Goal: Transaction & Acquisition: Purchase product/service

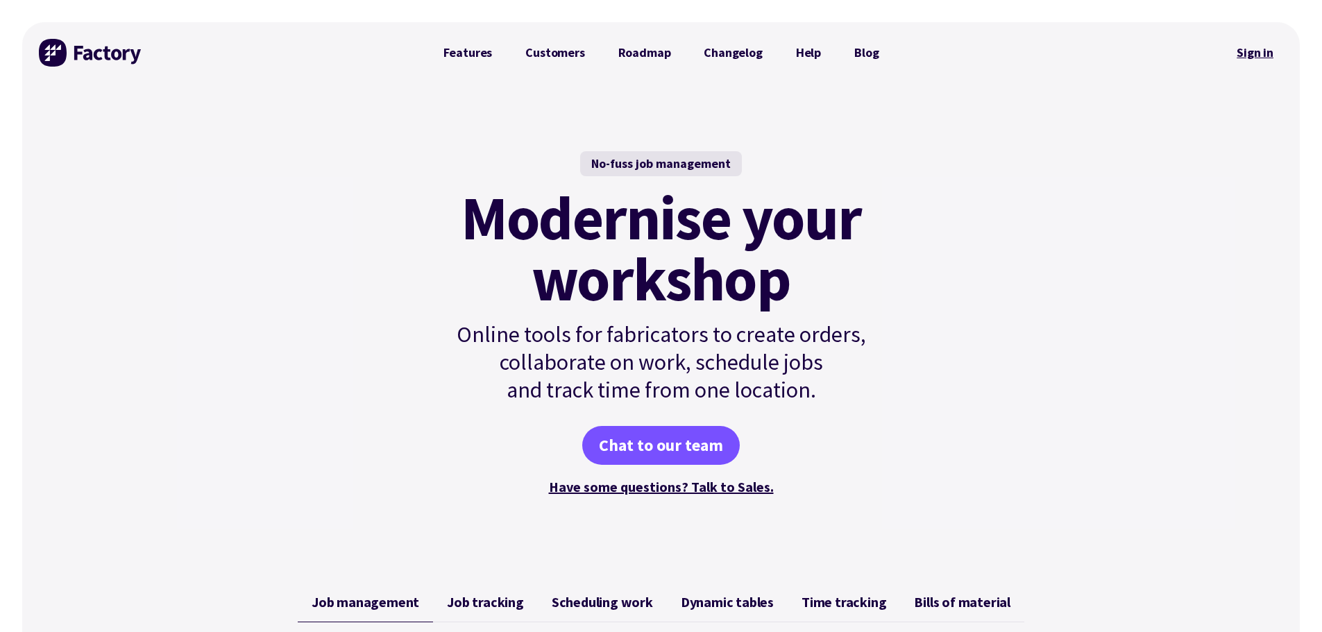
click at [1252, 50] on link "Sign in" at bounding box center [1255, 53] width 56 height 32
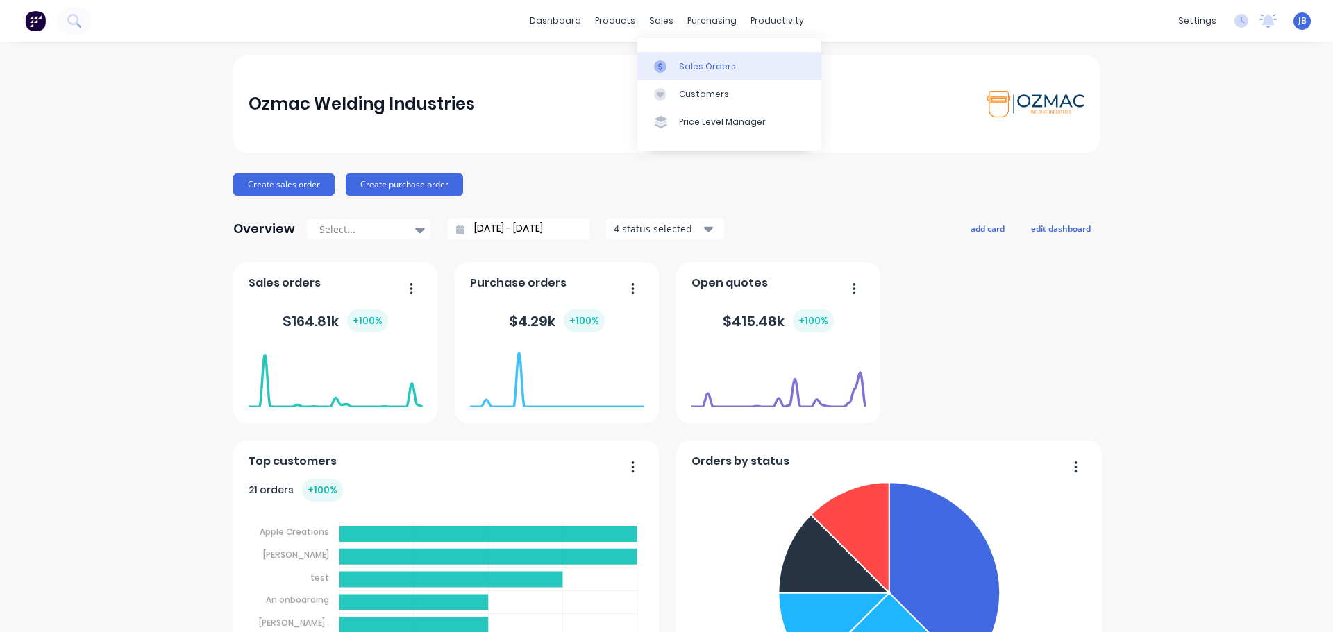
click at [709, 71] on div "Sales Orders" at bounding box center [707, 66] width 57 height 12
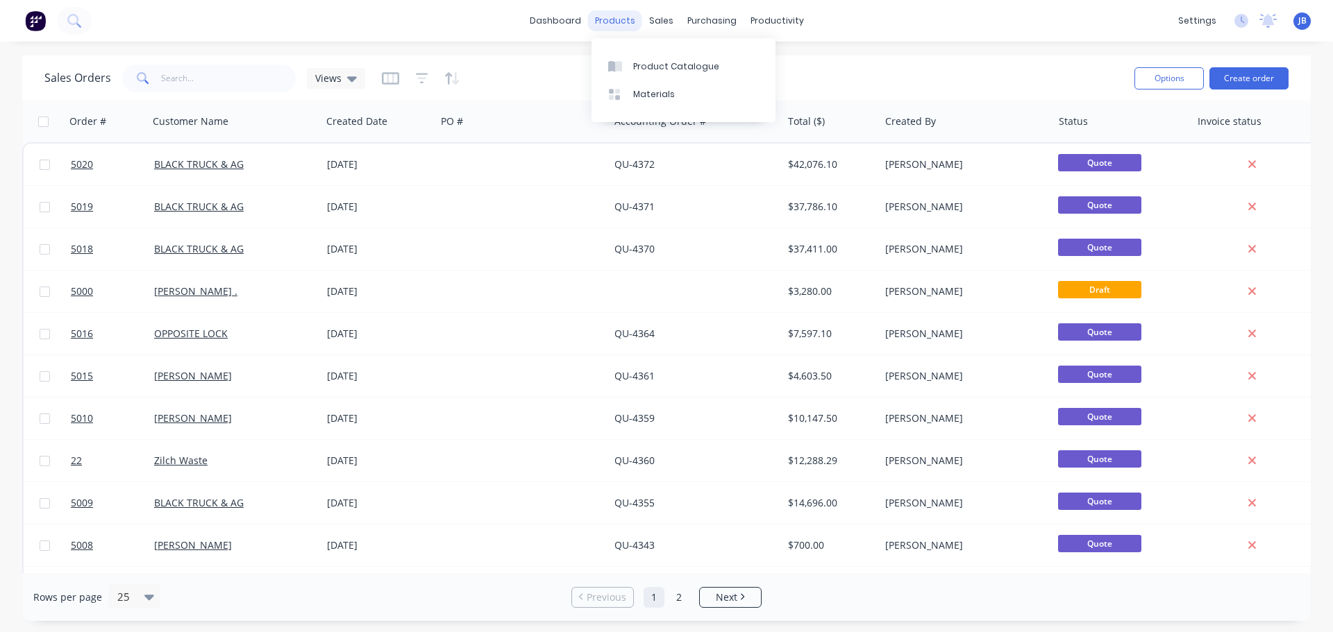
click at [622, 17] on div "products" at bounding box center [615, 20] width 54 height 21
click at [665, 21] on div "sales" at bounding box center [661, 20] width 38 height 21
click at [684, 65] on div "Sales Orders" at bounding box center [712, 66] width 57 height 12
click at [685, 70] on div "Sales Orders" at bounding box center [712, 66] width 57 height 12
click at [707, 65] on div "Sales Orders" at bounding box center [712, 66] width 57 height 12
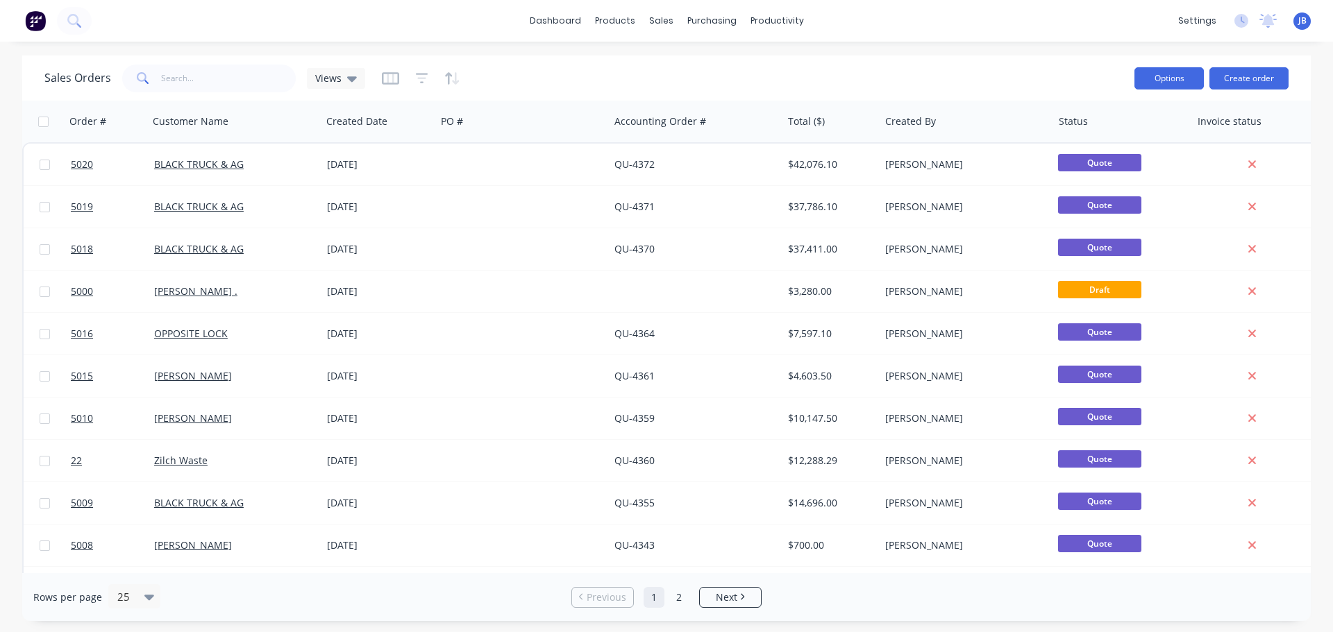
click at [1177, 74] on button "Options" at bounding box center [1168, 78] width 69 height 22
click at [963, 90] on div "Sales Orders Views" at bounding box center [583, 78] width 1079 height 34
click at [659, 20] on div "sales" at bounding box center [661, 20] width 38 height 21
click at [616, 21] on div "products" at bounding box center [615, 20] width 54 height 21
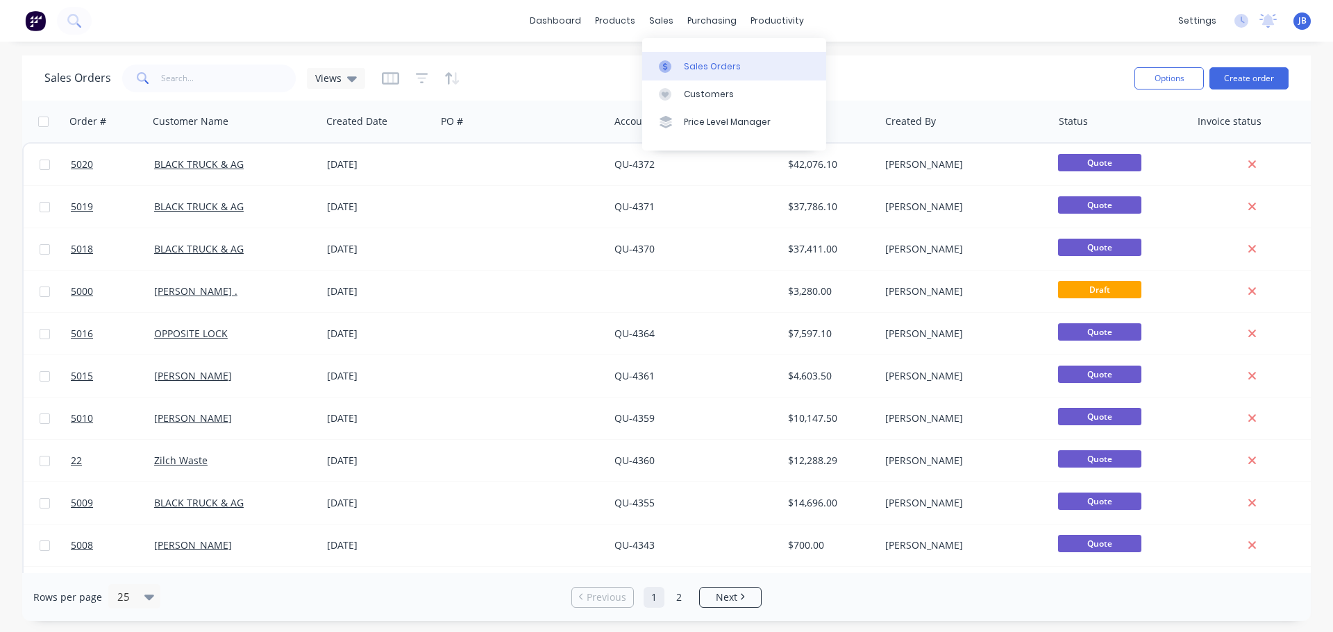
click at [673, 59] on link "Sales Orders" at bounding box center [734, 66] width 184 height 28
click at [691, 69] on div "Sales Orders" at bounding box center [712, 66] width 57 height 12
click at [34, 21] on img at bounding box center [35, 20] width 21 height 21
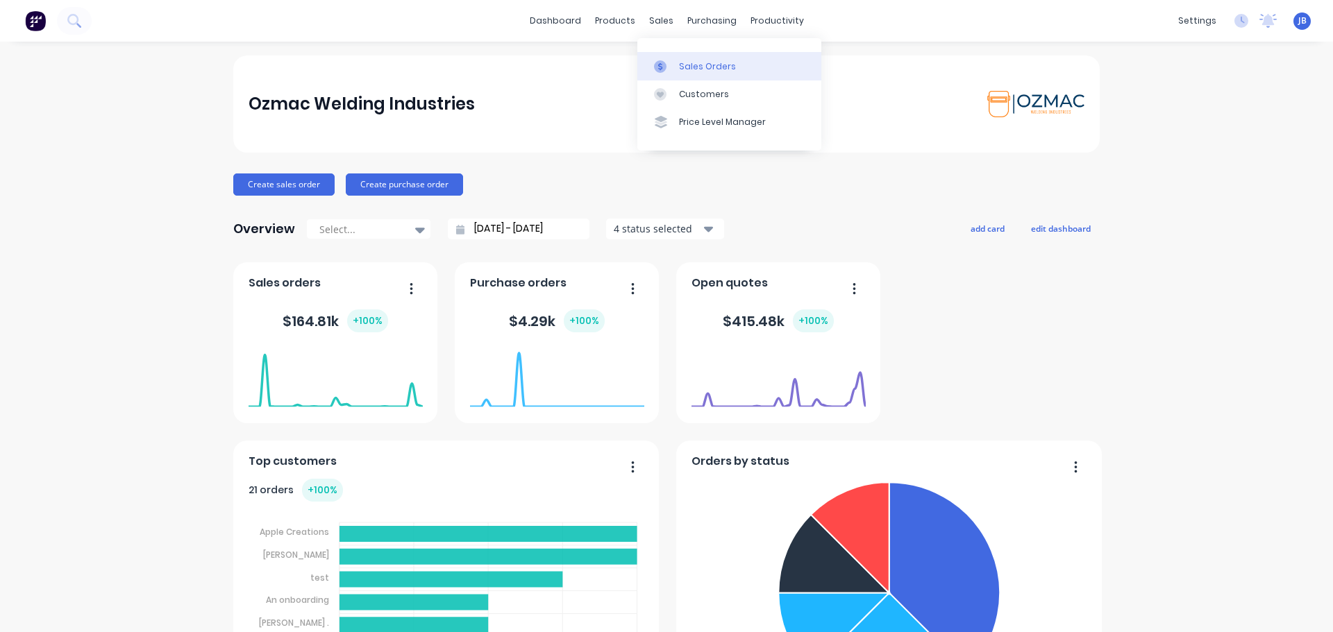
click at [680, 68] on div "Sales Orders" at bounding box center [707, 66] width 57 height 12
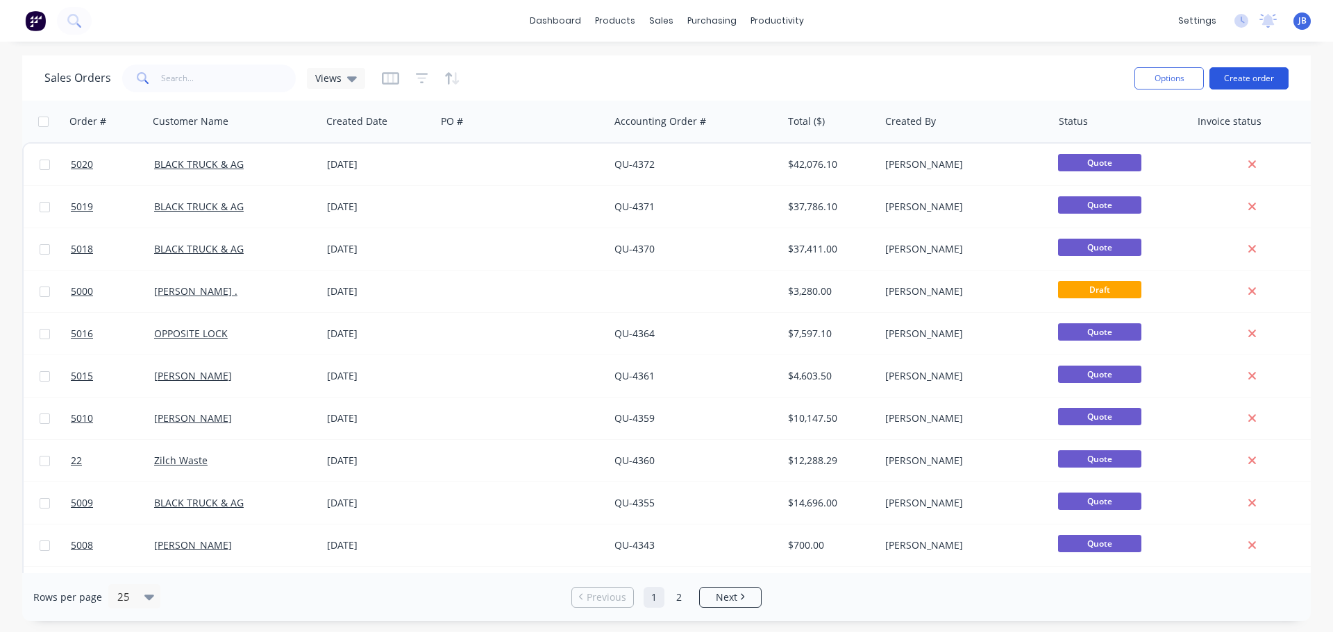
click at [1245, 74] on button "Create order" at bounding box center [1248, 78] width 79 height 22
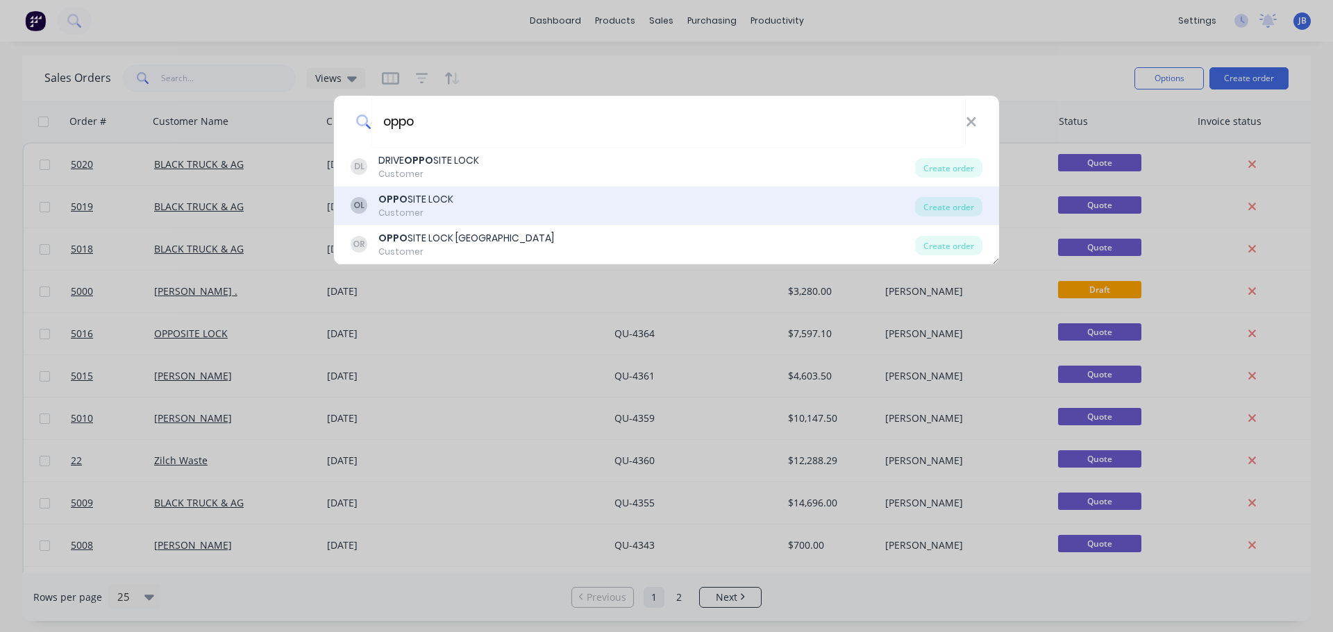
type input "oppo"
click at [618, 208] on div "OL OPPO SITE LOCK Customer" at bounding box center [633, 205] width 564 height 27
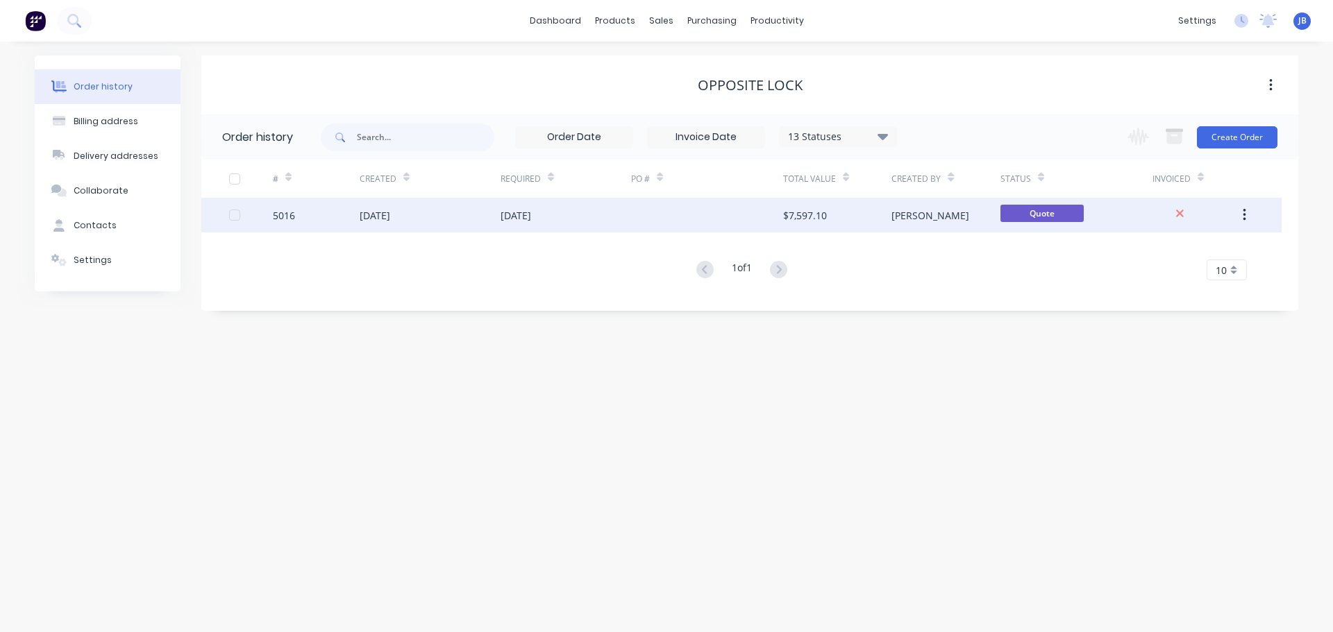
click at [390, 217] on div "[DATE]" at bounding box center [375, 215] width 31 height 15
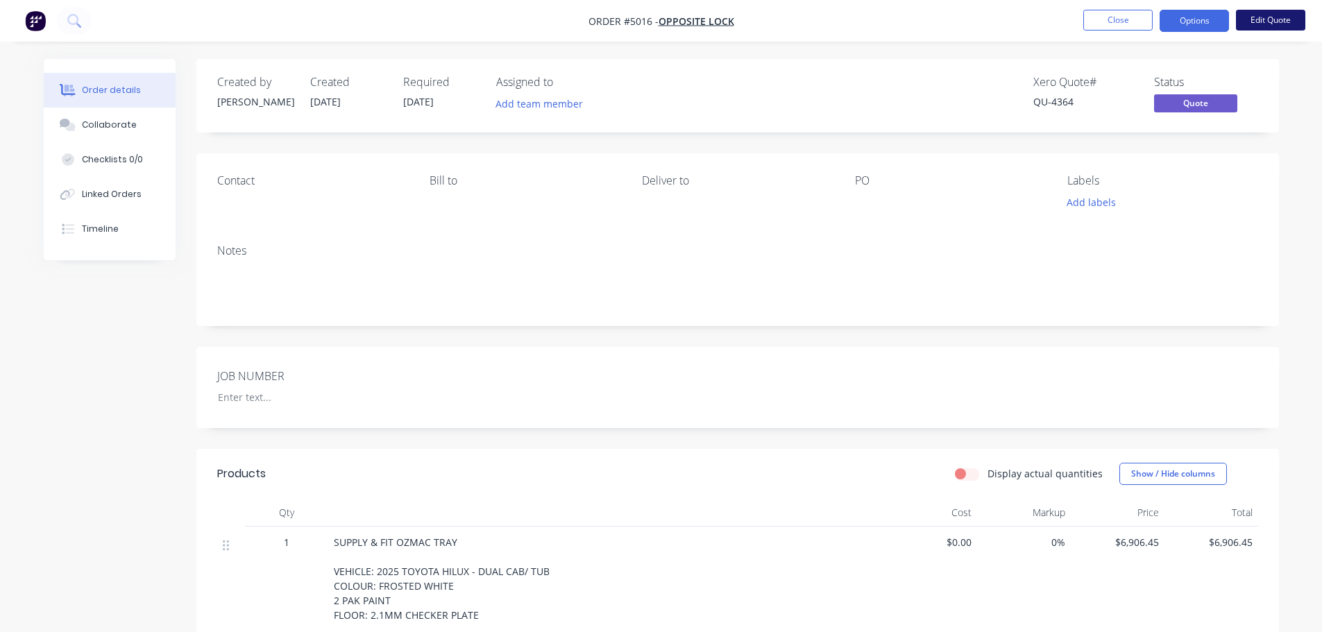
click at [1275, 20] on button "Edit Quote" at bounding box center [1270, 20] width 69 height 21
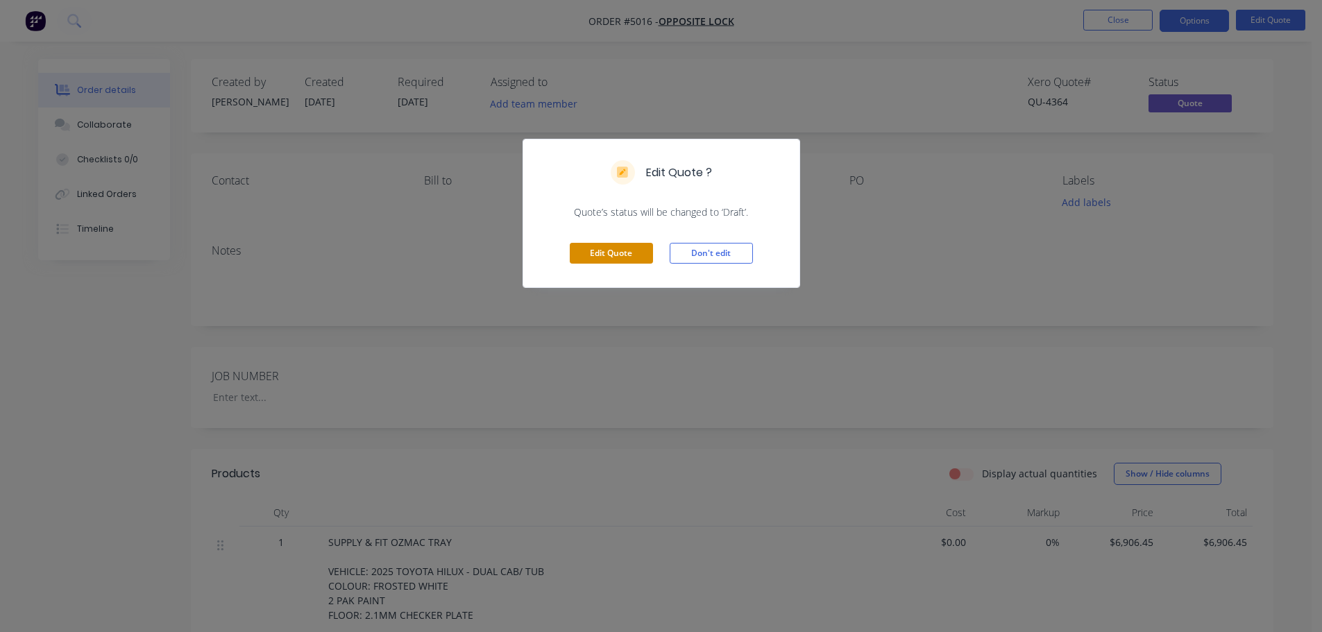
click at [627, 255] on button "Edit Quote" at bounding box center [611, 253] width 83 height 21
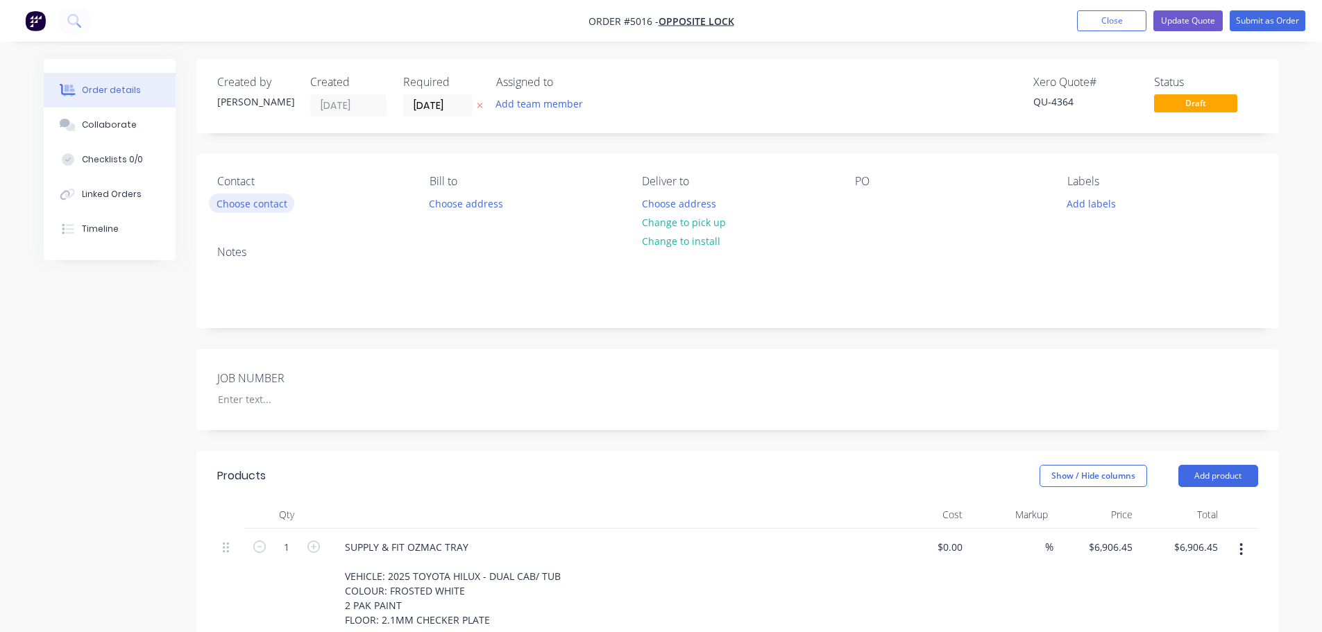
click at [267, 209] on button "Choose contact" at bounding box center [251, 203] width 85 height 19
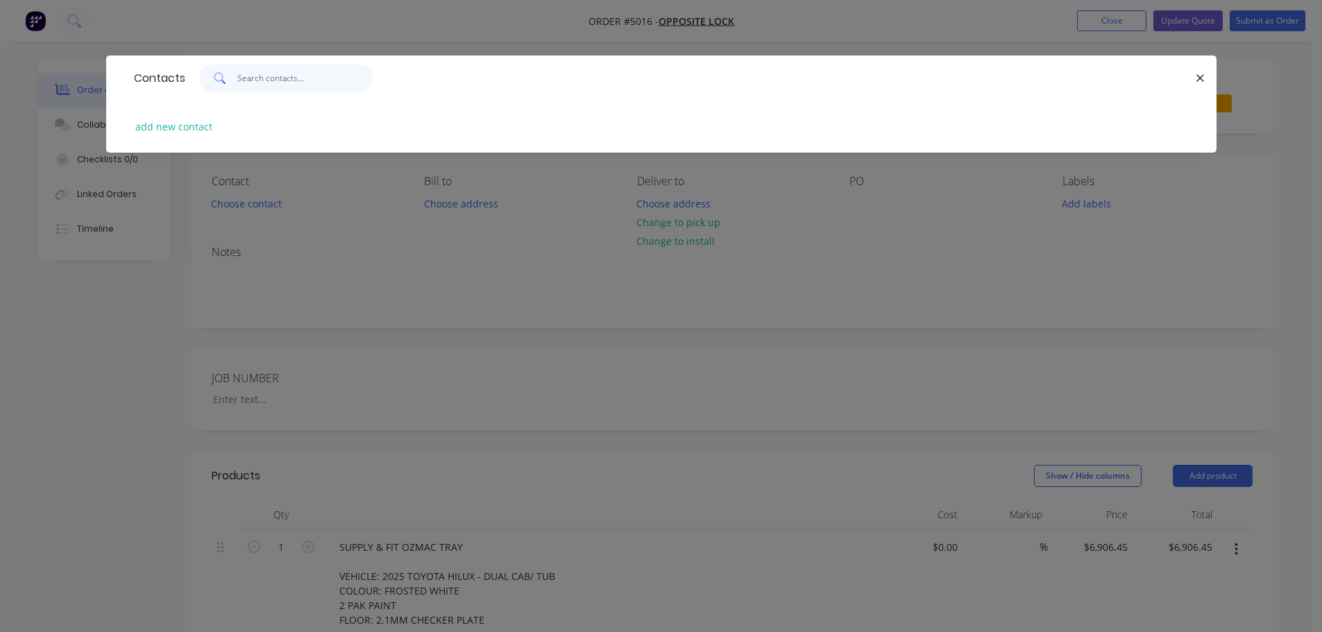
click at [353, 81] on input "text" at bounding box center [304, 79] width 135 height 28
type input "oppo"
drag, startPoint x: 286, startPoint y: 86, endPoint x: 236, endPoint y: 87, distance: 50.0
click at [236, 87] on div "oppo" at bounding box center [286, 79] width 174 height 28
click at [1204, 74] on icon "button" at bounding box center [1200, 78] width 9 height 12
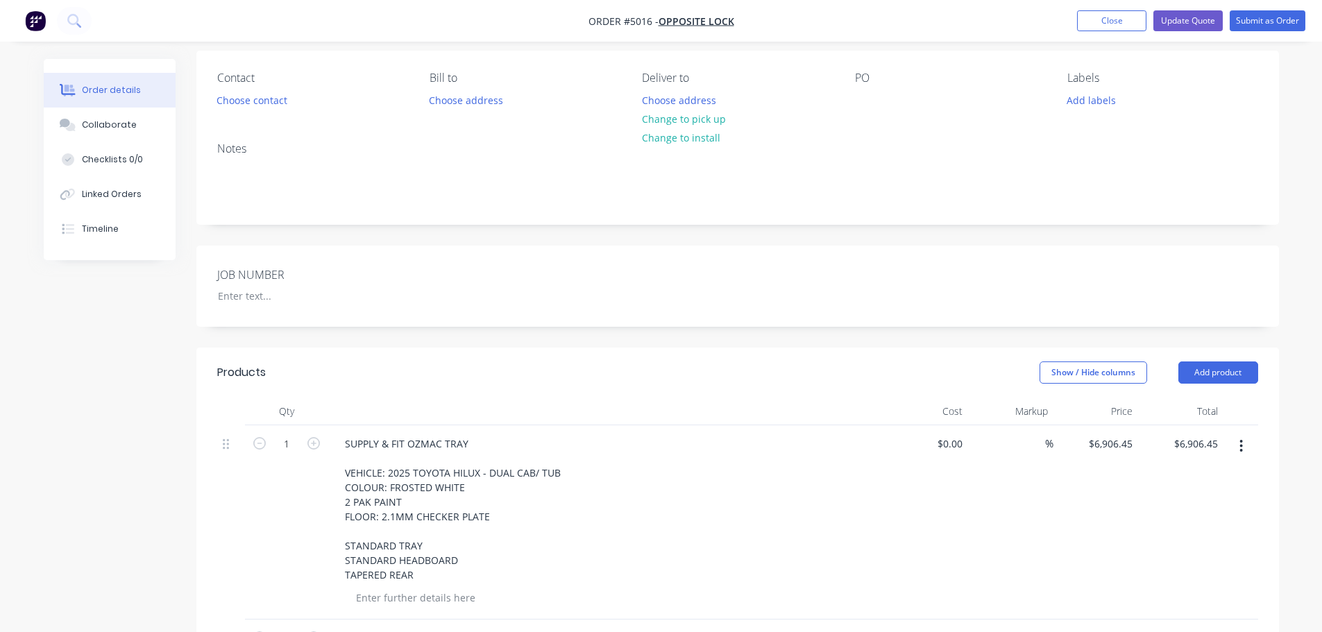
scroll to position [139, 0]
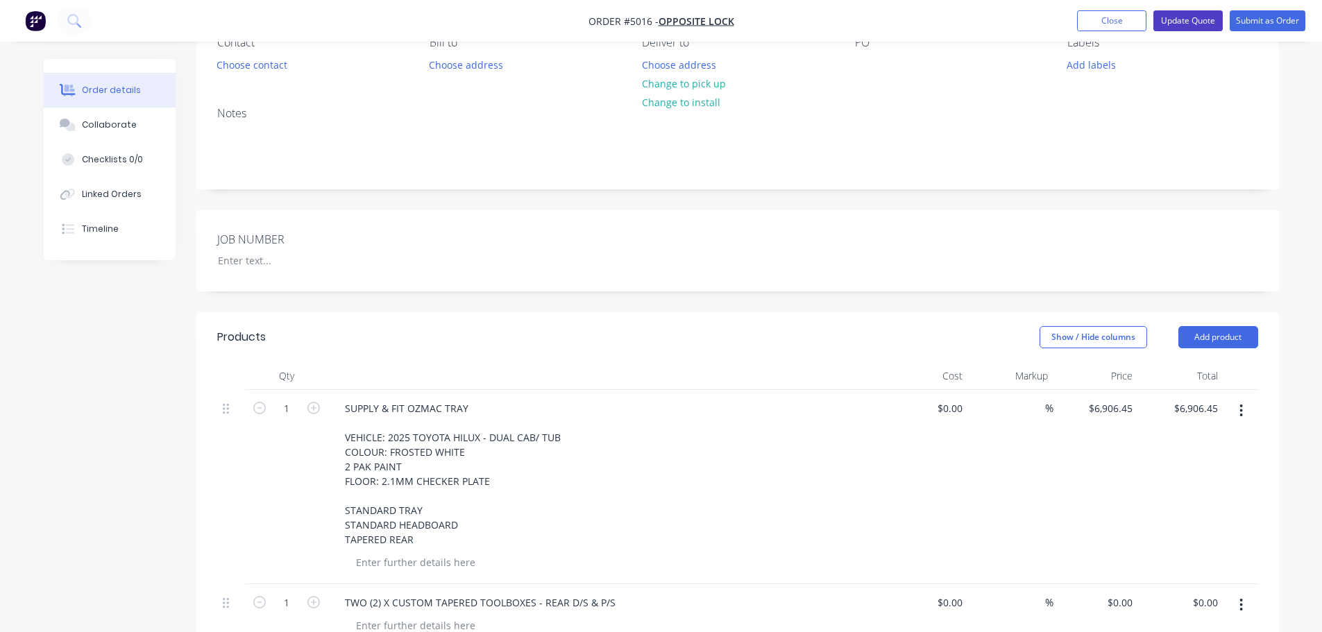
click at [1182, 23] on button "Update Quote" at bounding box center [1188, 20] width 69 height 21
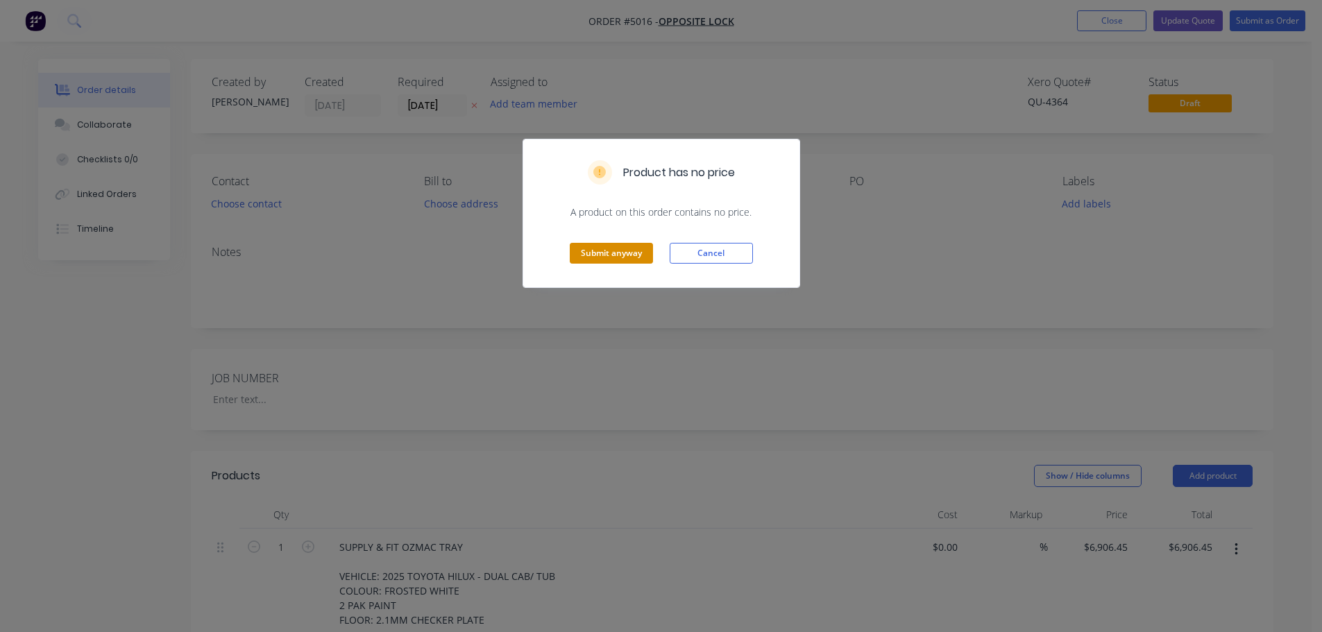
click at [623, 253] on button "Submit anyway" at bounding box center [611, 253] width 83 height 21
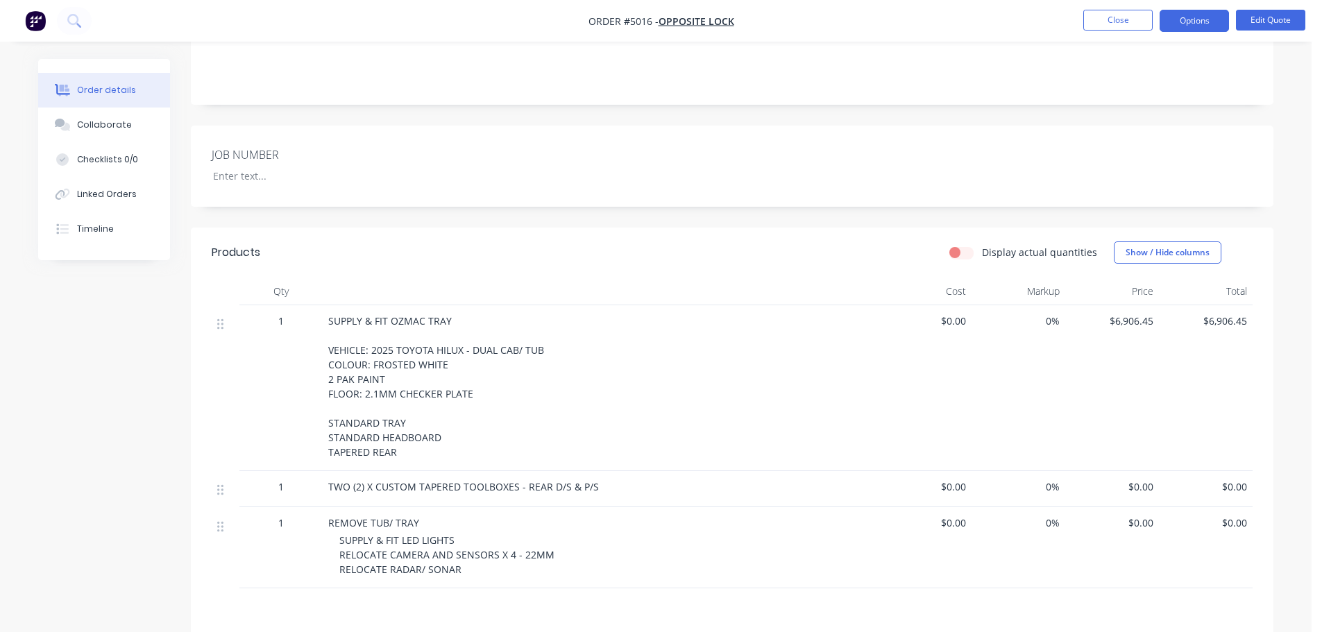
scroll to position [217, 0]
click at [514, 400] on div "SUPPLY & FIT OZMAC TRAY VEHICLE: 2025 TOYOTA HILUX - DUAL CAB/ TUB COLOUR: FROS…" at bounding box center [600, 392] width 544 height 146
click at [450, 408] on div "SUPPLY & FIT OZMAC TRAY VEHICLE: 2025 TOYOTA HILUX - DUAL CAB/ TUB COLOUR: FROS…" at bounding box center [600, 392] width 544 height 146
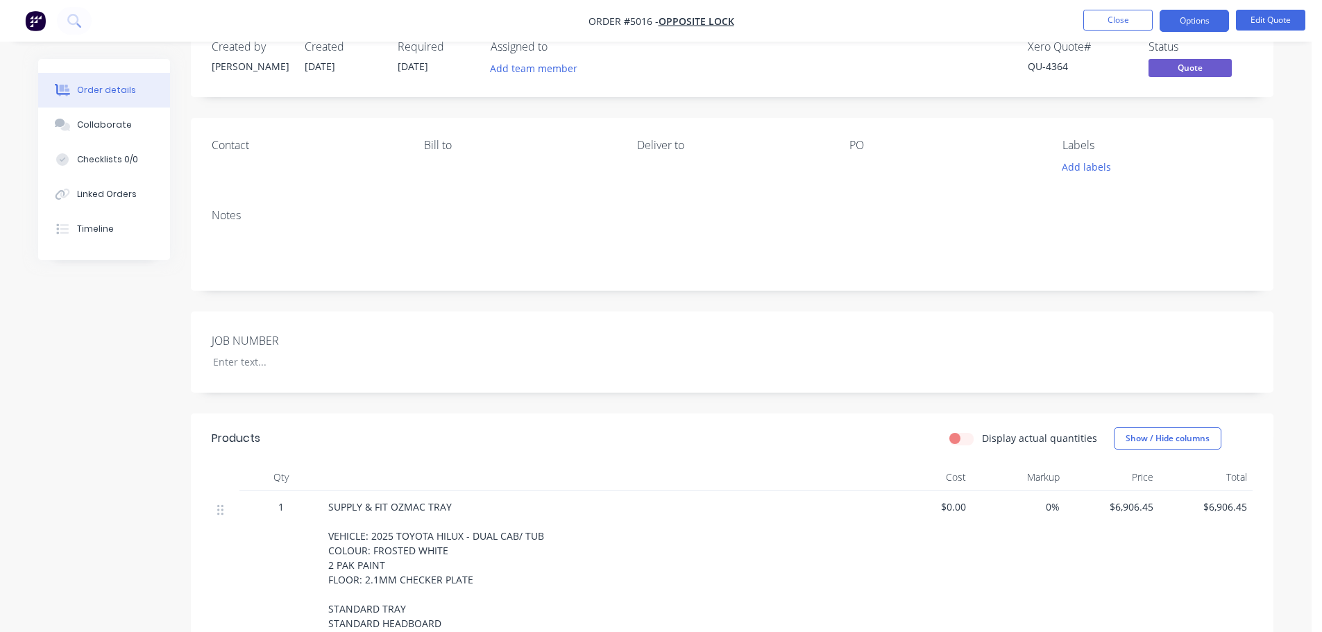
scroll to position [8, 0]
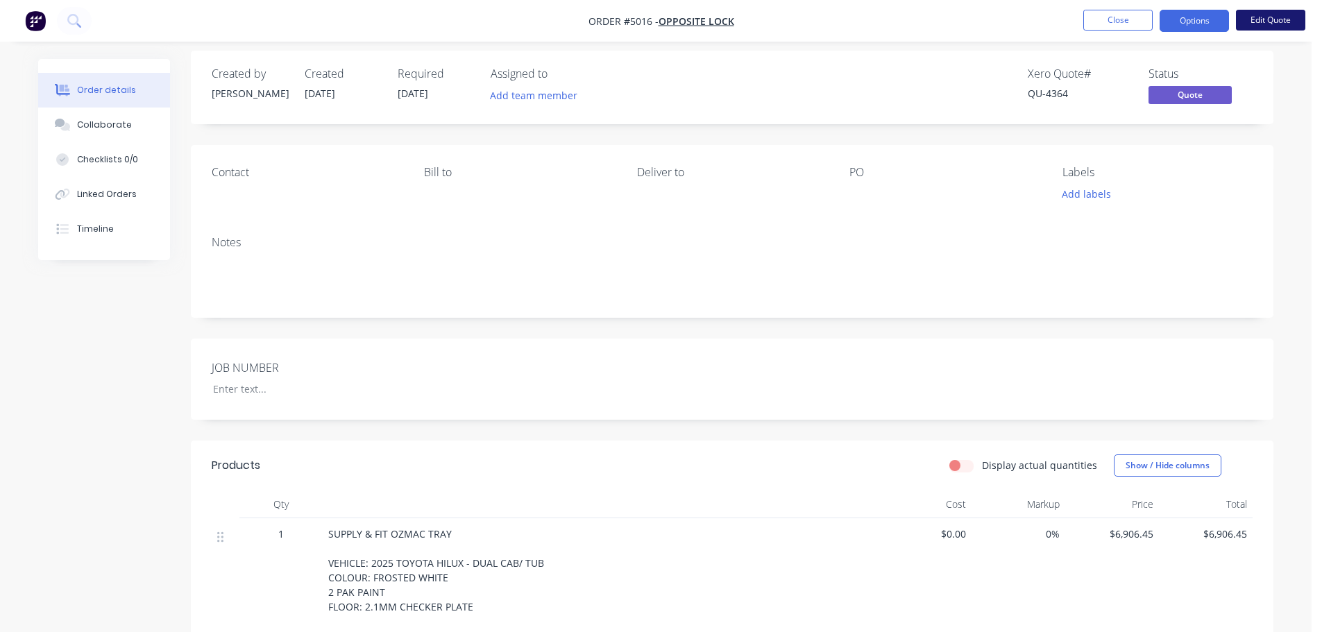
click at [1261, 17] on button "Edit Quote" at bounding box center [1270, 20] width 69 height 21
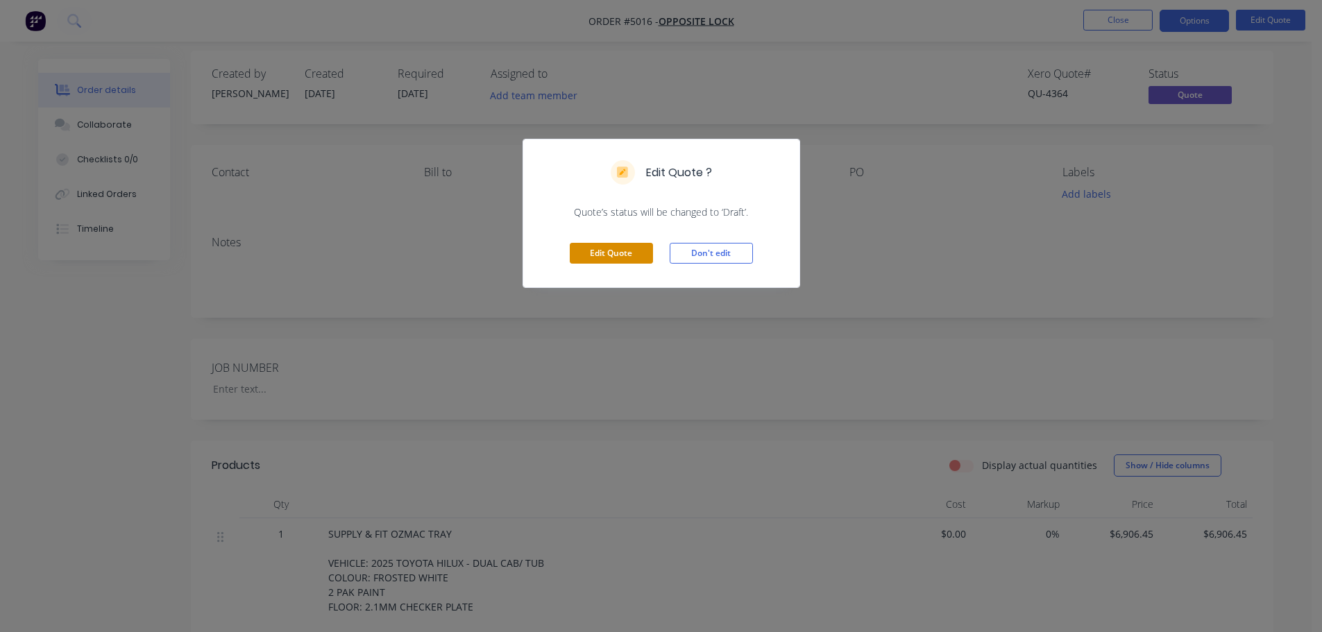
click at [595, 254] on button "Edit Quote" at bounding box center [611, 253] width 83 height 21
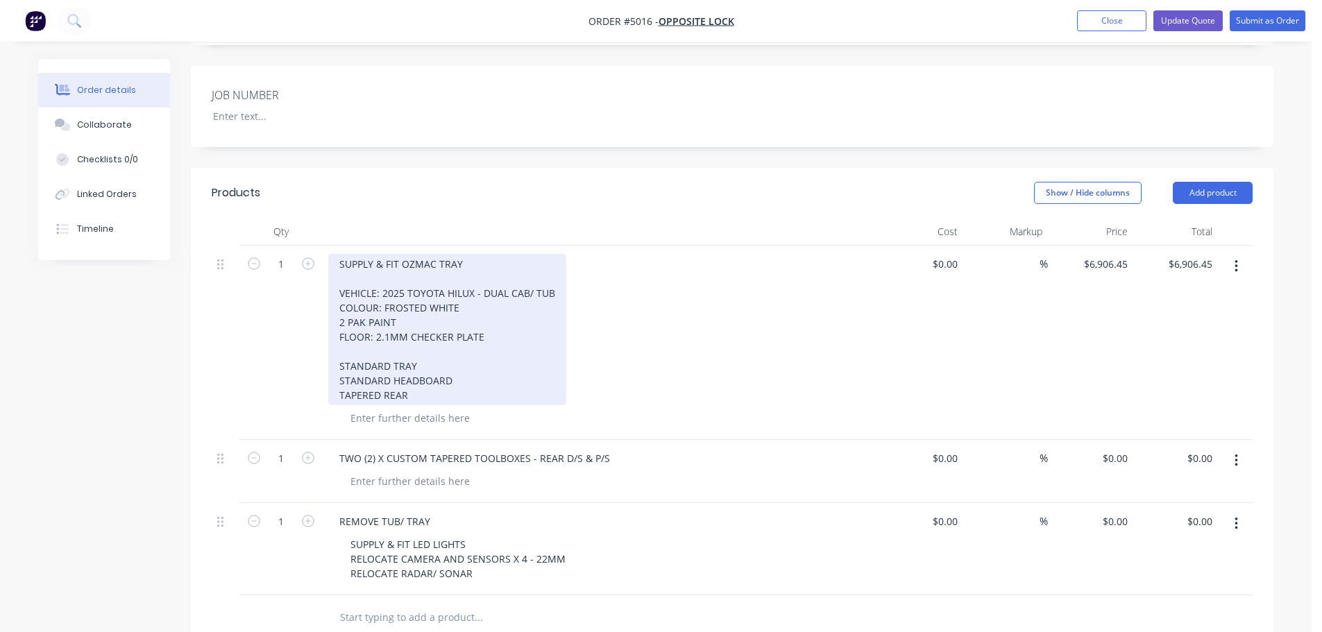
scroll to position [416, 0]
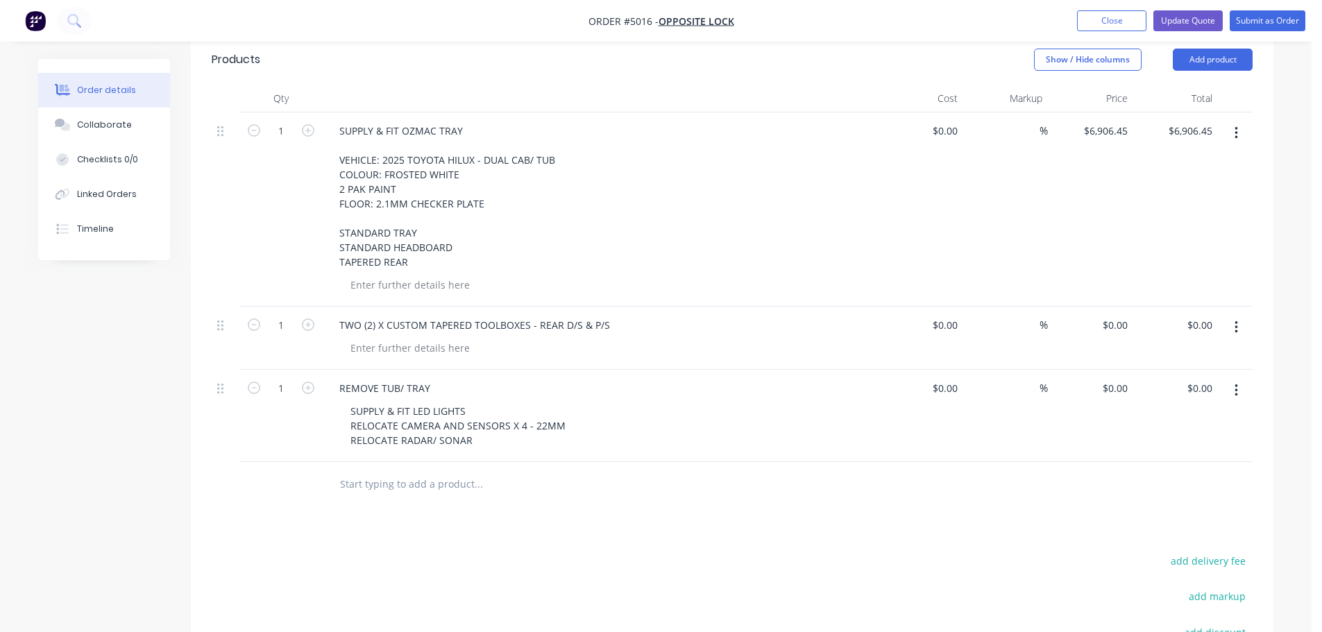
click at [353, 492] on input "text" at bounding box center [478, 485] width 278 height 28
type input "s"
type input "STAINLESS STEEL CAPPING"
click button "Add STAINLESS STEEL CAPPING to order" at bounding box center [553, 537] width 416 height 44
click at [1104, 129] on input "6906.45" at bounding box center [1111, 131] width 43 height 20
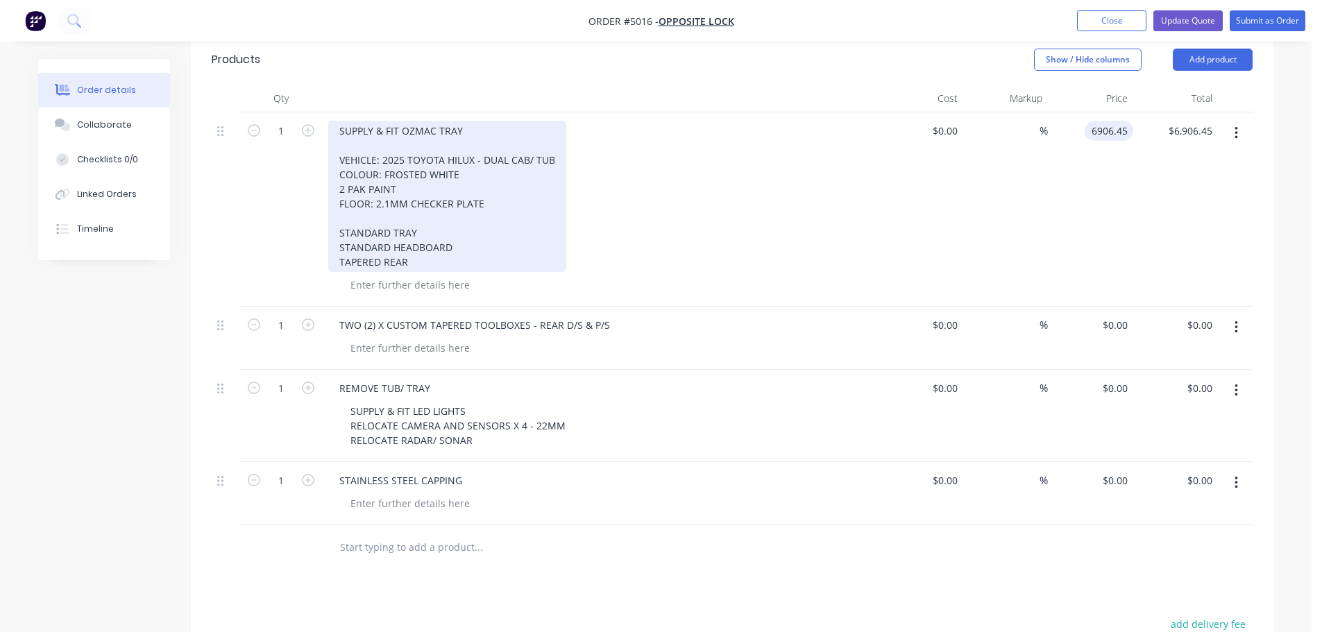
type input "$6,906.45"
click at [426, 205] on div "SUPPLY & FIT OZMAC TRAY VEHICLE: 2025 TOYOTA HILUX - DUAL CAB/ TUB COLOUR: FROS…" at bounding box center [447, 196] width 238 height 151
click at [487, 206] on div "SUPPLY & FIT OZMAC TRAY VEHICLE: 2025 TOYOTA HILUX - DUAL CAB/ TUB COLOUR: FROS…" at bounding box center [447, 196] width 238 height 151
click at [474, 248] on div "SUPPLY & FIT OZMAC TRAY VEHICLE: 2025 TOYOTA HILUX - DUAL CAB/ TUB COLOUR: FROS…" at bounding box center [447, 196] width 238 height 151
click at [454, 262] on div "SUPPLY & FIT OZMAC TRAY VEHICLE: 2025 TOYOTA HILUX - DUAL CAB/ TUB COLOUR: FROS…" at bounding box center [447, 196] width 238 height 151
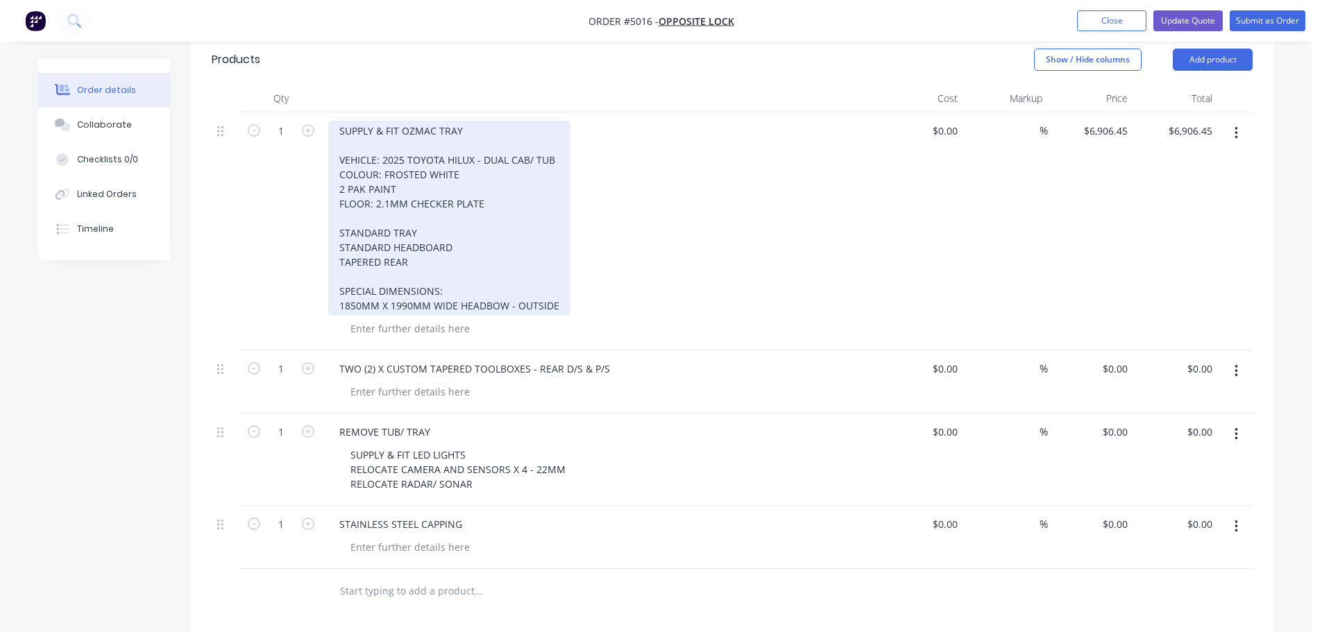
click at [473, 159] on div "SUPPLY & FIT OZMAC TRAY VEHICLE: 2025 TOYOTA HILUX - DUAL CAB/ TUB COLOUR: FROS…" at bounding box center [449, 218] width 242 height 195
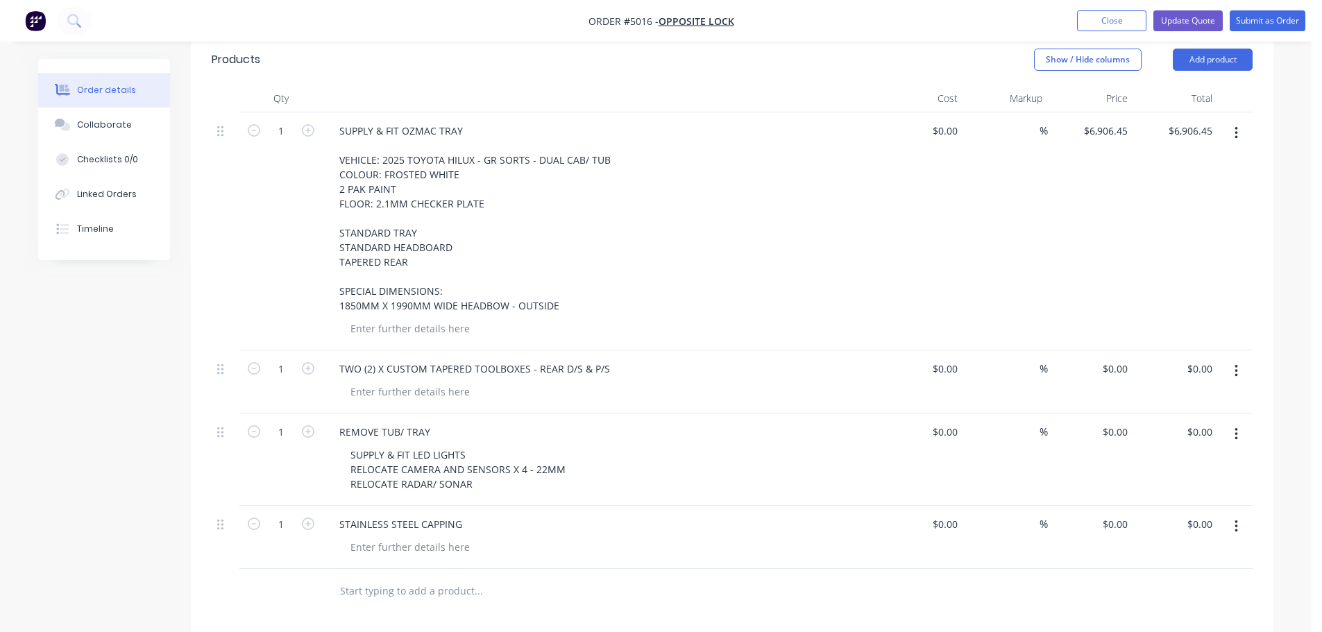
click at [711, 302] on div "SUPPLY & FIT OZMAC TRAY VEHICLE: 2025 TOYOTA HILUX - GR SORTS - DUAL CAB/ TUB C…" at bounding box center [600, 218] width 544 height 195
click at [1095, 126] on input "6906.45" at bounding box center [1111, 131] width 43 height 20
type input "$8,199.00"
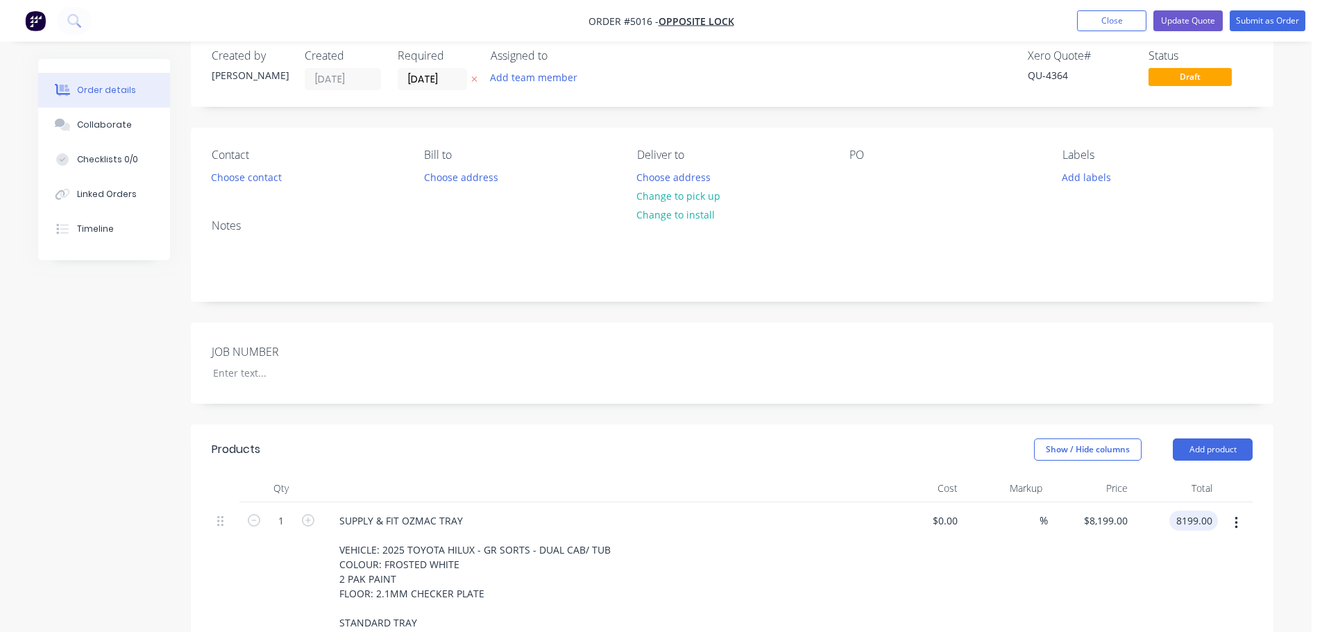
scroll to position [0, 0]
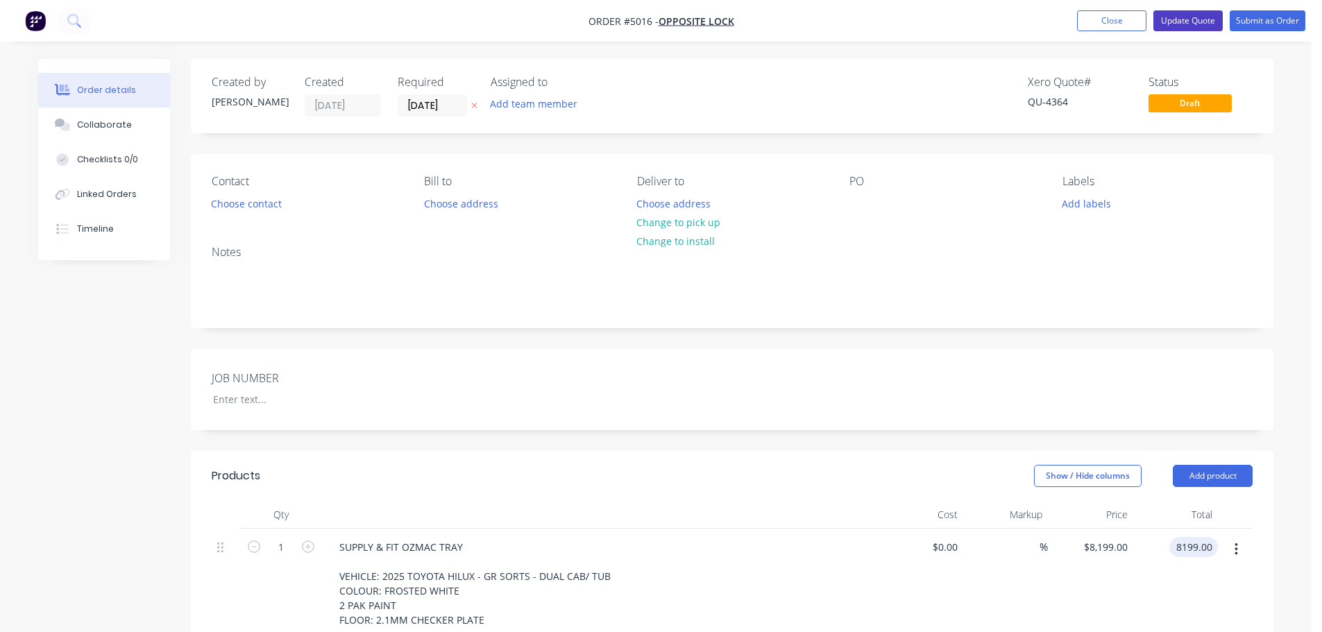
type input "$8,199.00"
click at [1192, 23] on button "Update Quote" at bounding box center [1188, 20] width 69 height 21
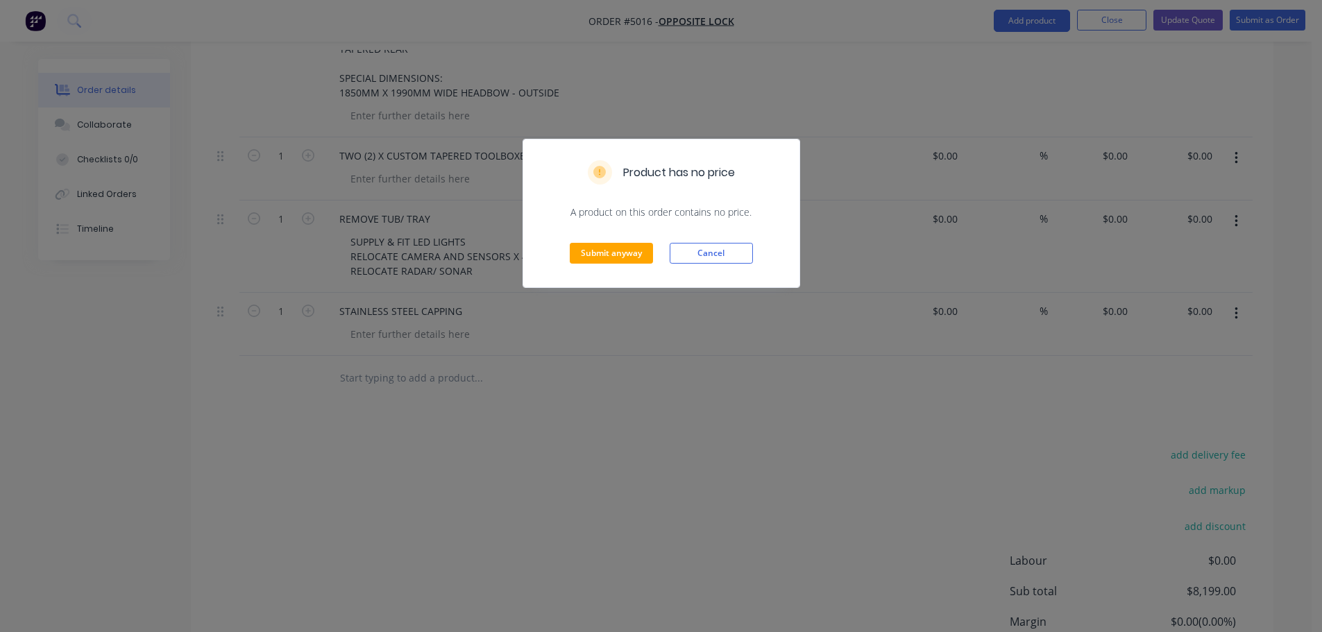
scroll to position [752, 0]
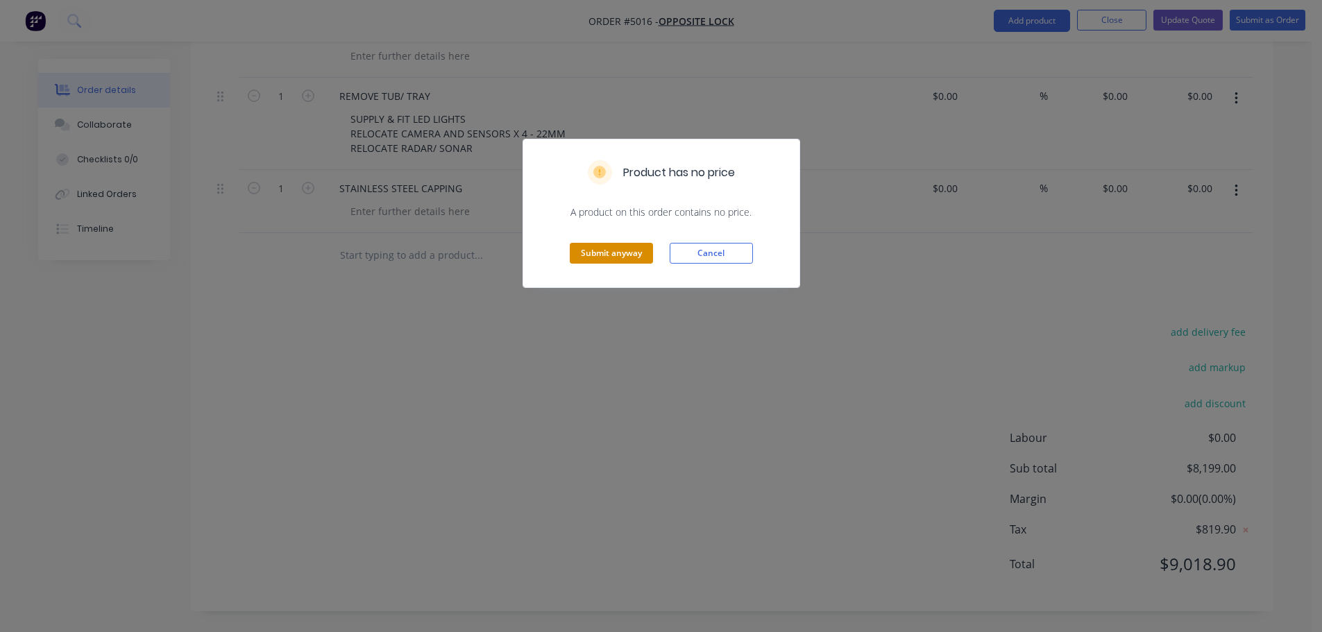
click at [623, 258] on button "Submit anyway" at bounding box center [611, 253] width 83 height 21
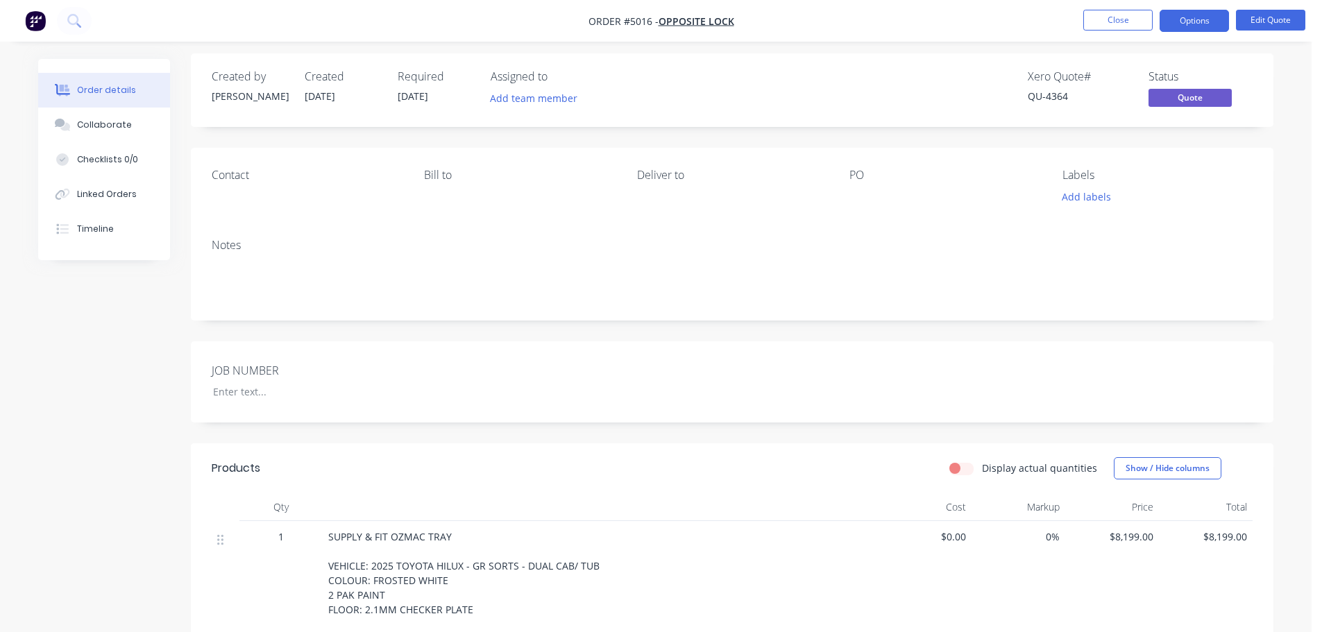
scroll to position [0, 0]
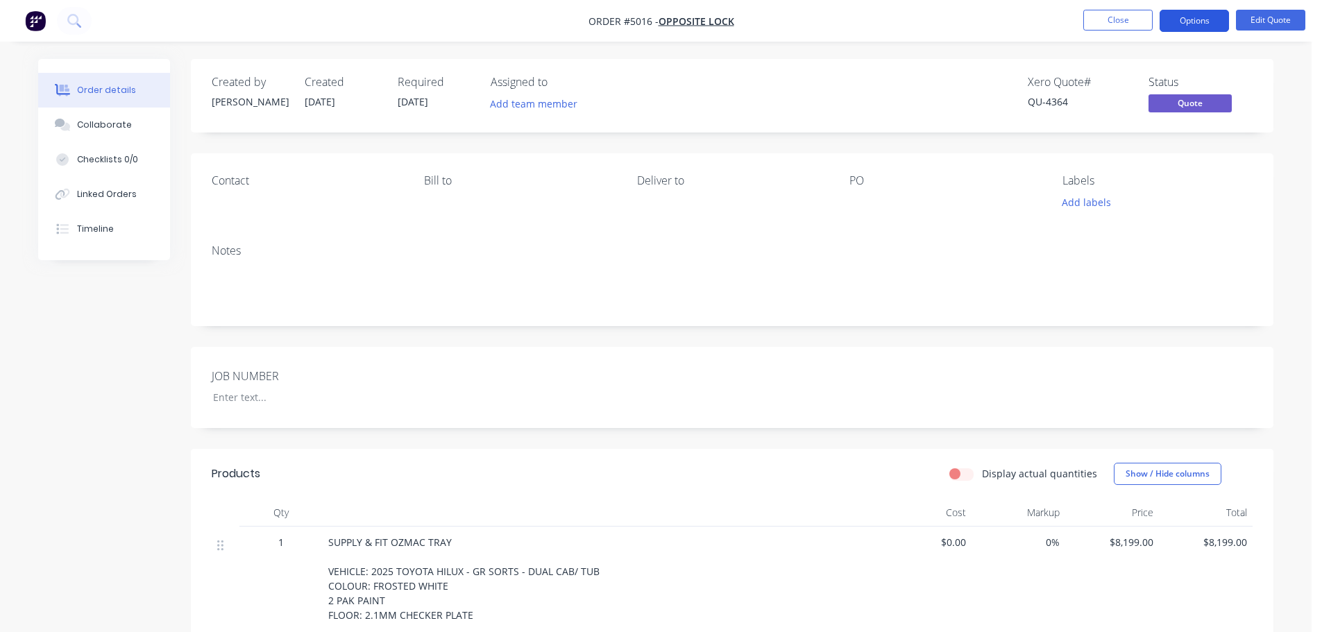
click at [1195, 24] on button "Options" at bounding box center [1194, 21] width 69 height 22
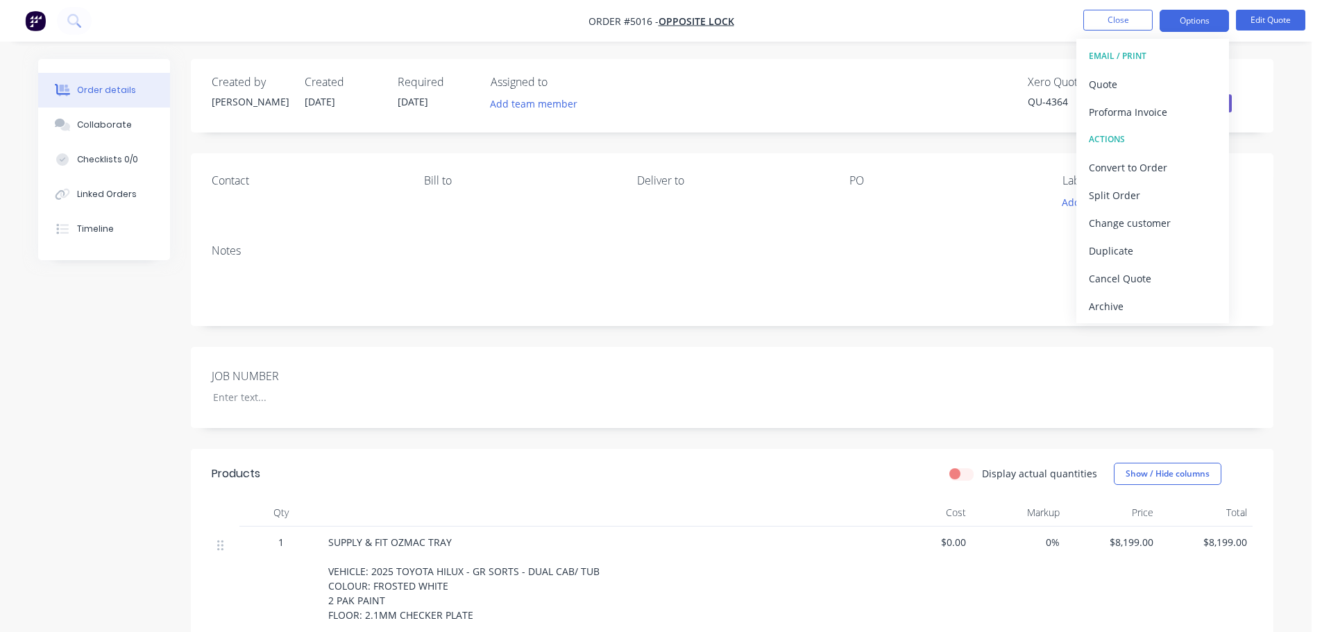
click at [1134, 58] on div "EMAIL / PRINT" at bounding box center [1153, 56] width 128 height 18
click at [1116, 87] on div "Quote" at bounding box center [1153, 84] width 128 height 20
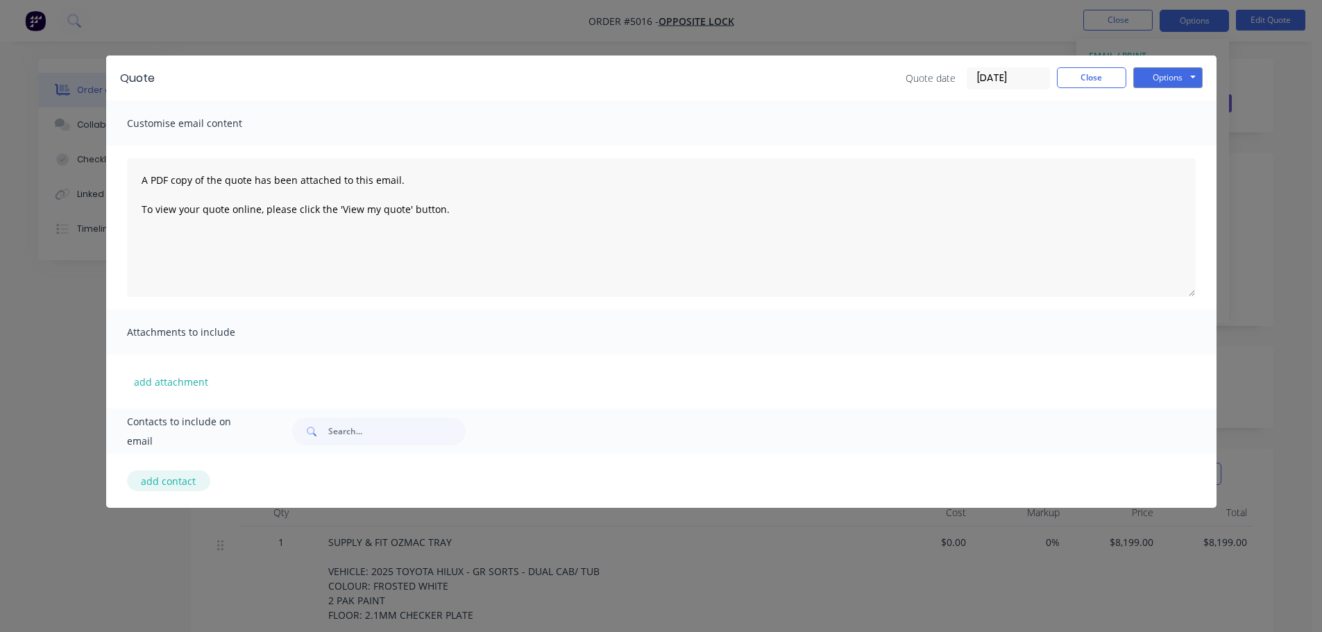
click at [181, 478] on button "add contact" at bounding box center [168, 481] width 83 height 21
select select "AU"
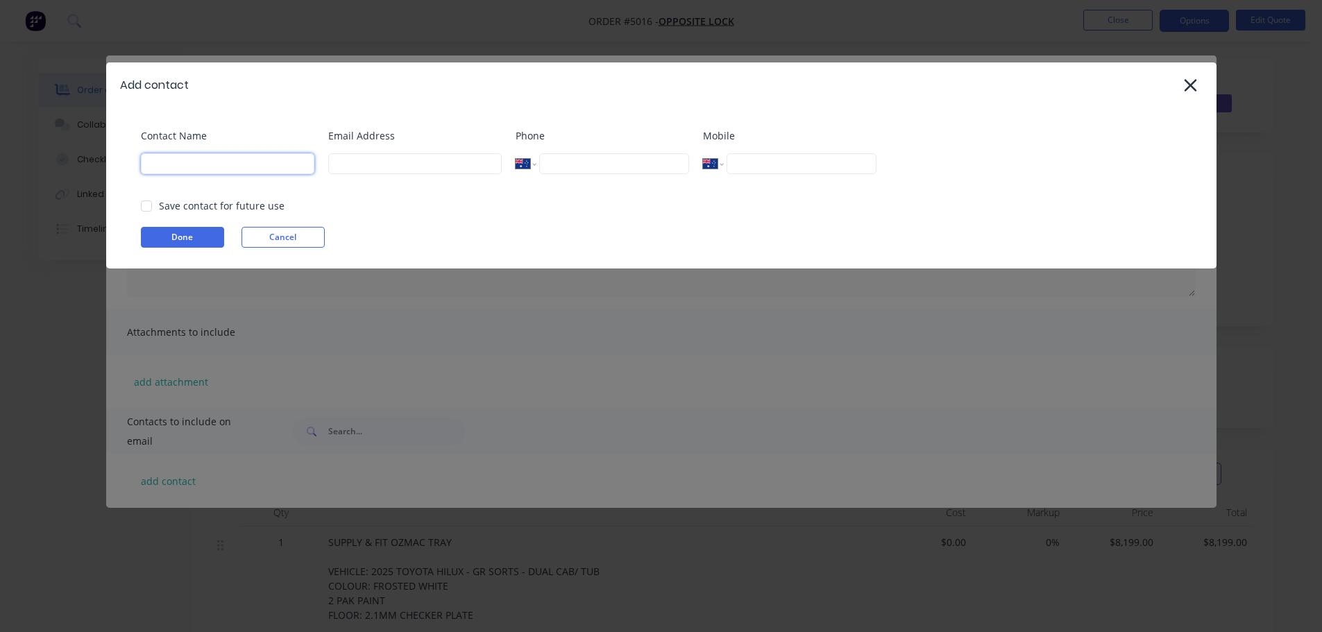
click at [219, 162] on input at bounding box center [228, 163] width 174 height 21
click at [412, 161] on input at bounding box center [415, 163] width 174 height 21
click at [353, 160] on input at bounding box center [415, 163] width 174 height 21
paste input "Jacob Ridley <jacobr@oltoowoomba.au>"
drag, startPoint x: 378, startPoint y: 170, endPoint x: 253, endPoint y: 192, distance: 126.2
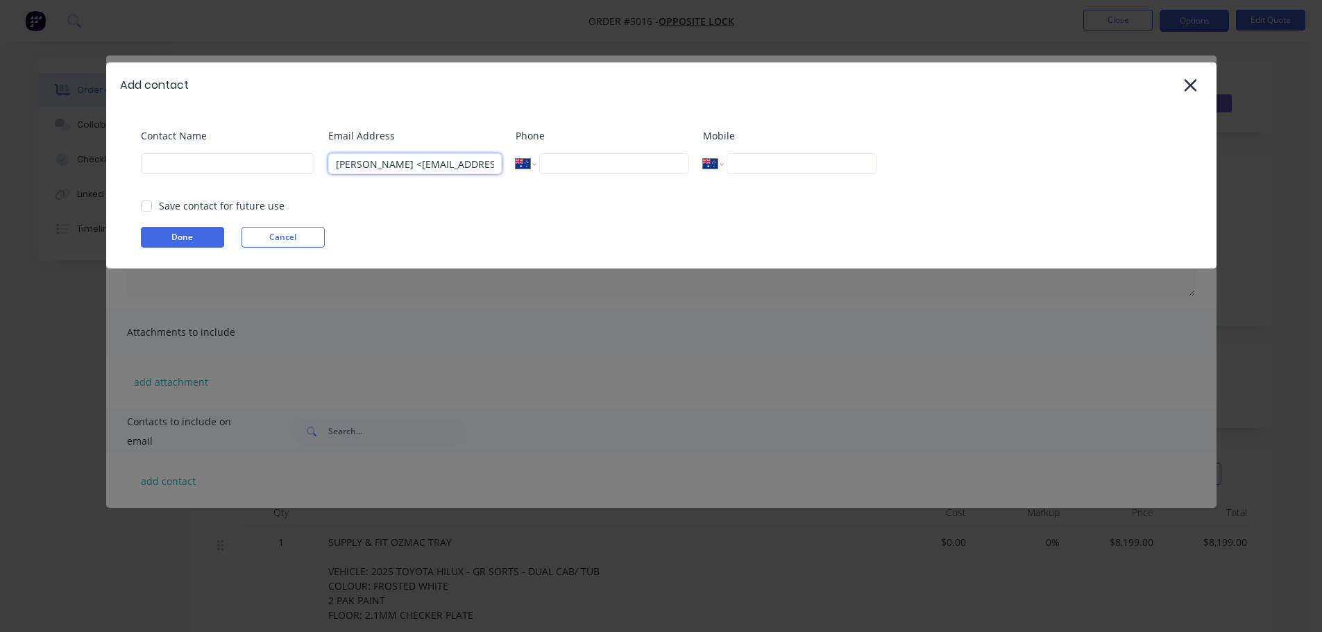
click at [253, 185] on div "Contact Name Email Address Jacob Ridley <jacobr@oltoowoomba.au Phone Internatio…" at bounding box center [668, 156] width 1055 height 56
type input "jacobr@oltoowoomba.au"
click at [184, 237] on button "Done" at bounding box center [182, 237] width 83 height 21
type input "j"
click at [144, 206] on div at bounding box center [147, 206] width 28 height 28
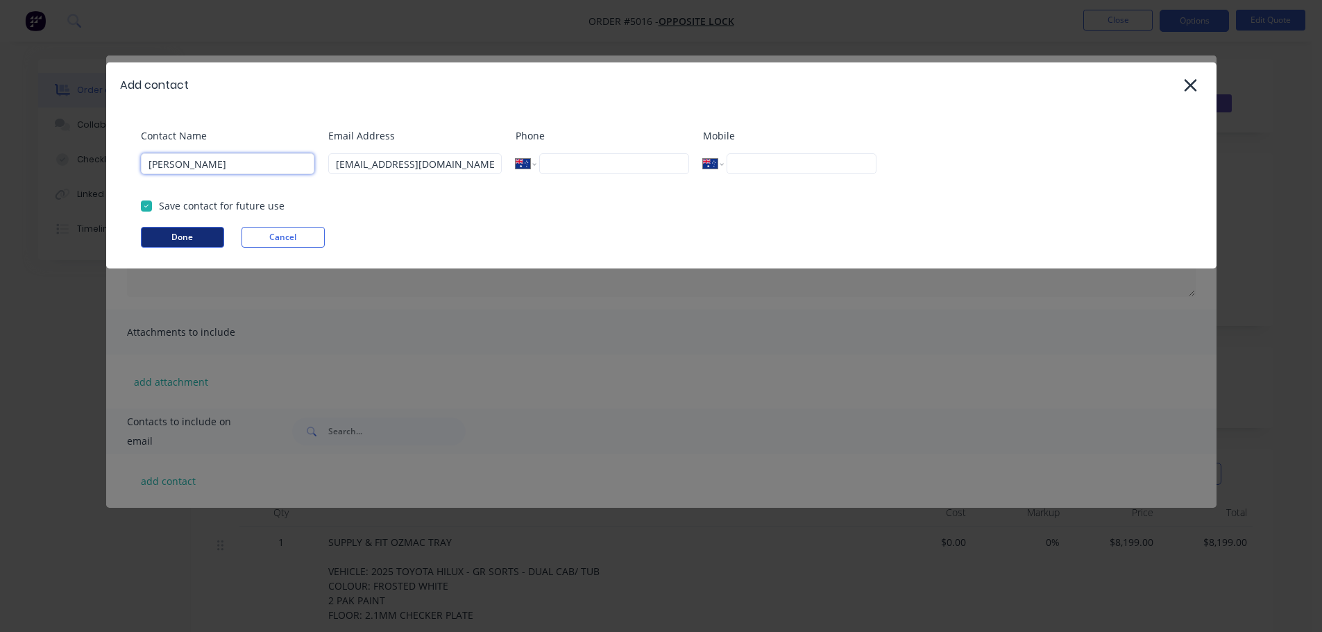
type input "Jacob"
click at [197, 239] on button "Done" at bounding box center [182, 237] width 83 height 21
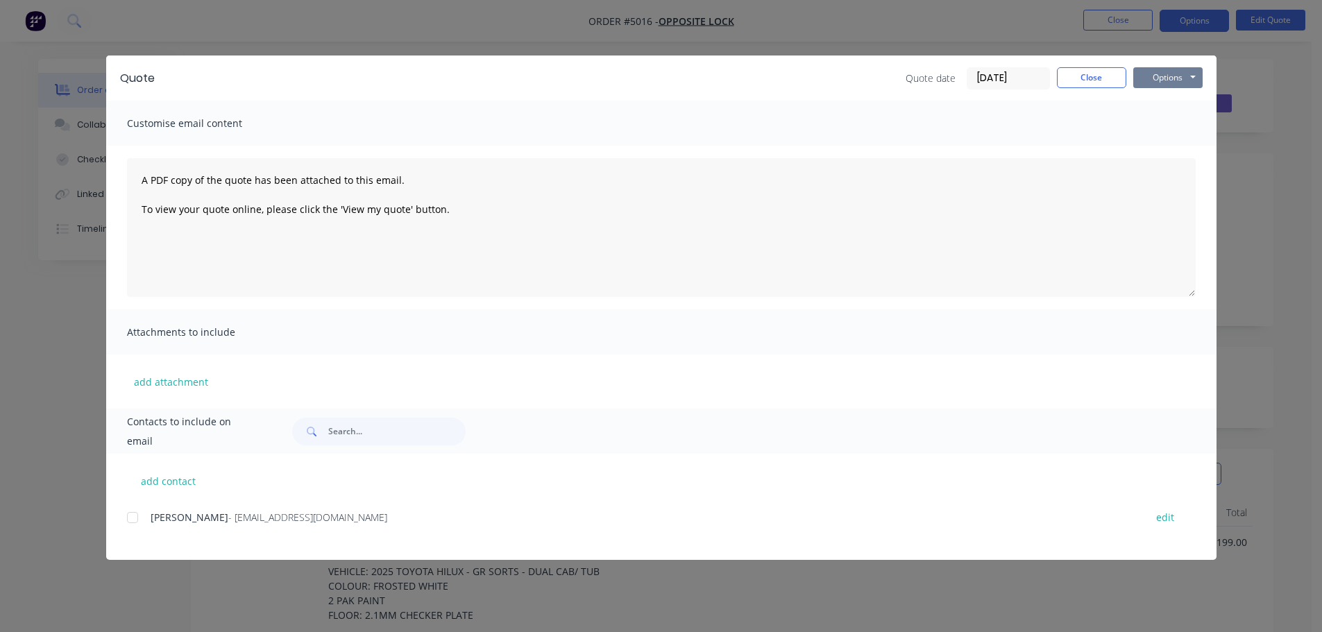
click at [1169, 79] on button "Options" at bounding box center [1168, 77] width 69 height 21
click at [1169, 121] on button "Print" at bounding box center [1178, 125] width 89 height 23
click at [1190, 71] on button "Options" at bounding box center [1168, 77] width 69 height 21
click at [1186, 144] on button "Email" at bounding box center [1178, 148] width 89 height 23
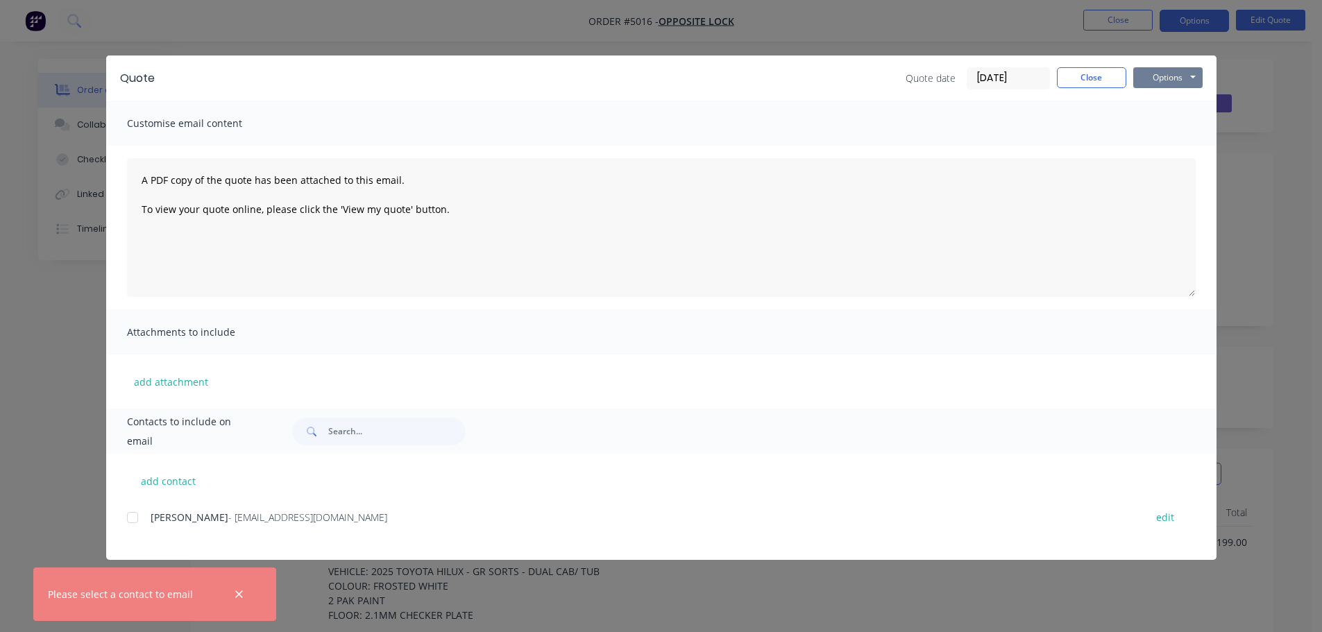
click at [1152, 78] on button "Options" at bounding box center [1168, 77] width 69 height 21
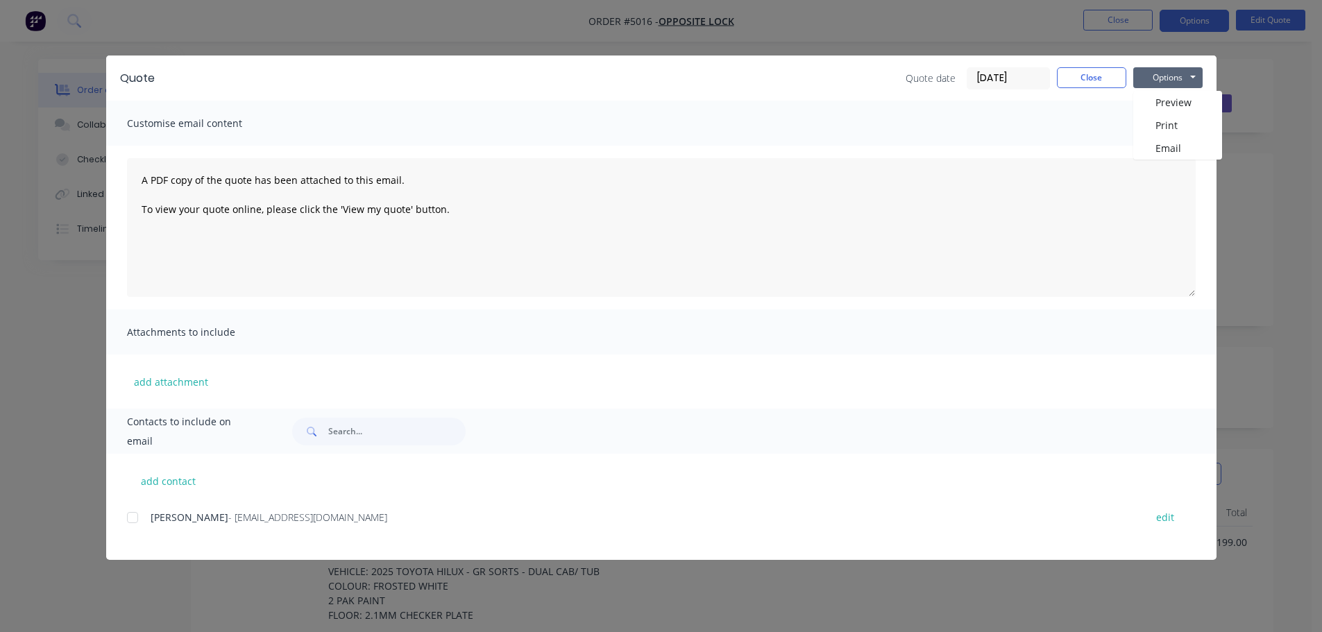
click at [131, 522] on div at bounding box center [133, 518] width 28 height 28
click at [1154, 77] on button "Options" at bounding box center [1168, 77] width 69 height 21
click at [1163, 144] on button "Email" at bounding box center [1178, 148] width 89 height 23
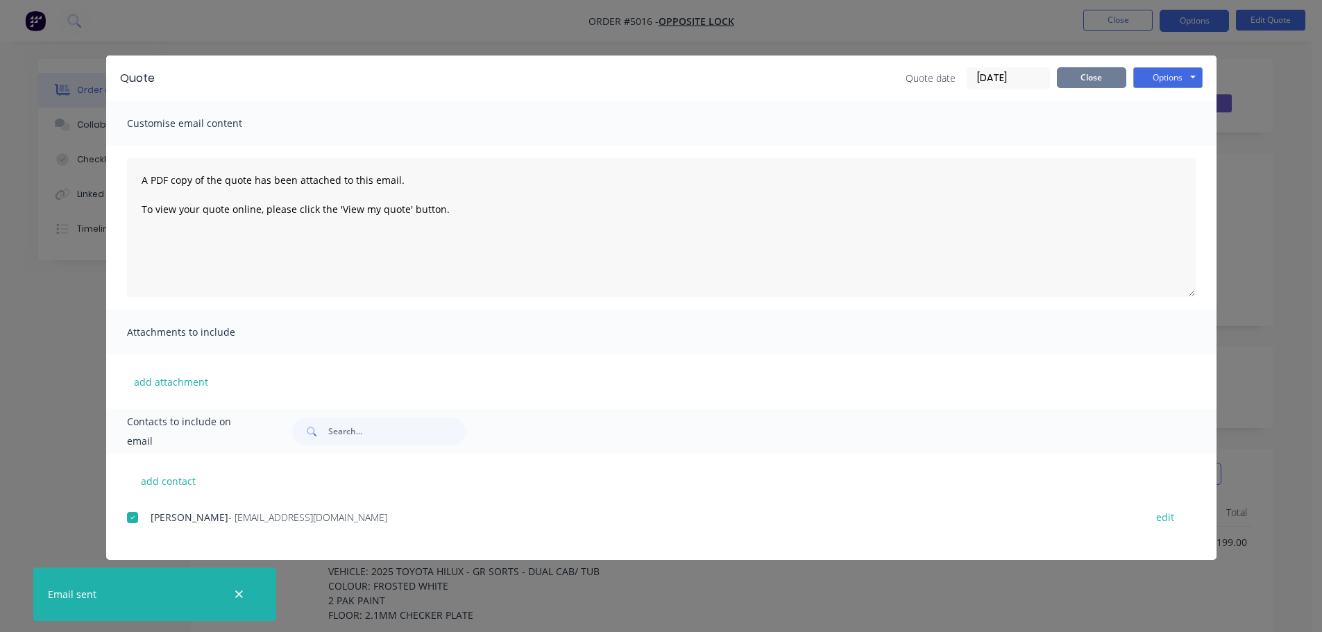
click at [1090, 74] on button "Close" at bounding box center [1091, 77] width 69 height 21
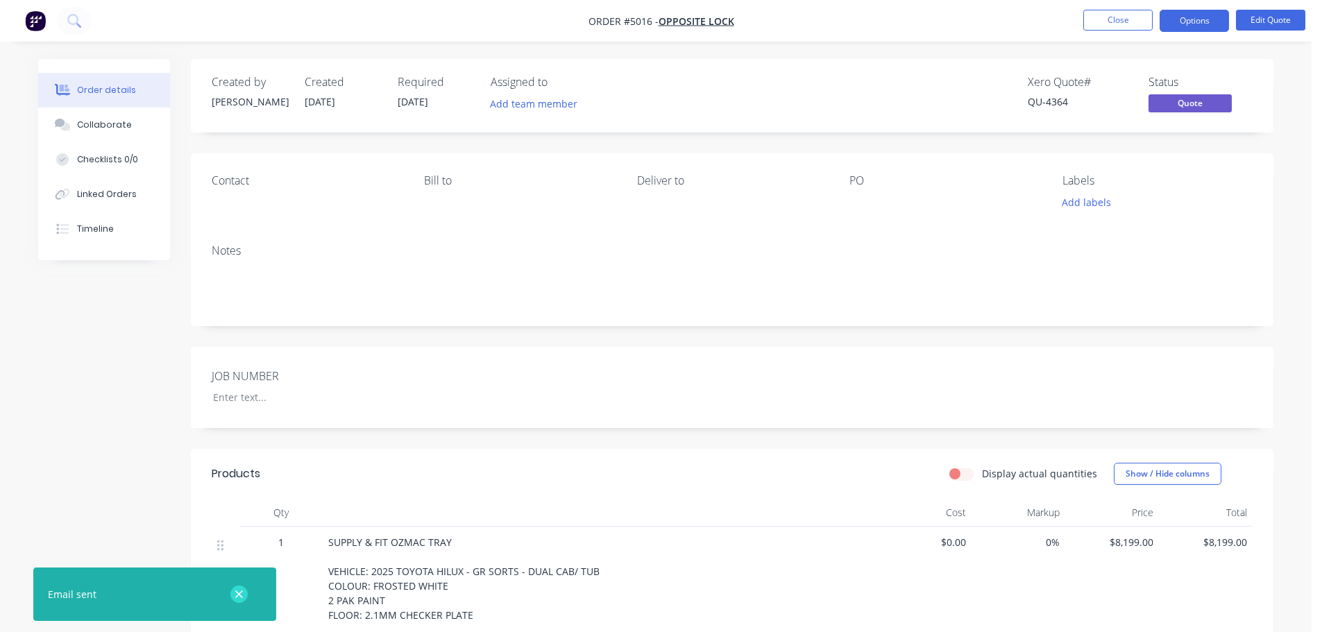
click at [240, 596] on icon "button" at bounding box center [239, 595] width 8 height 8
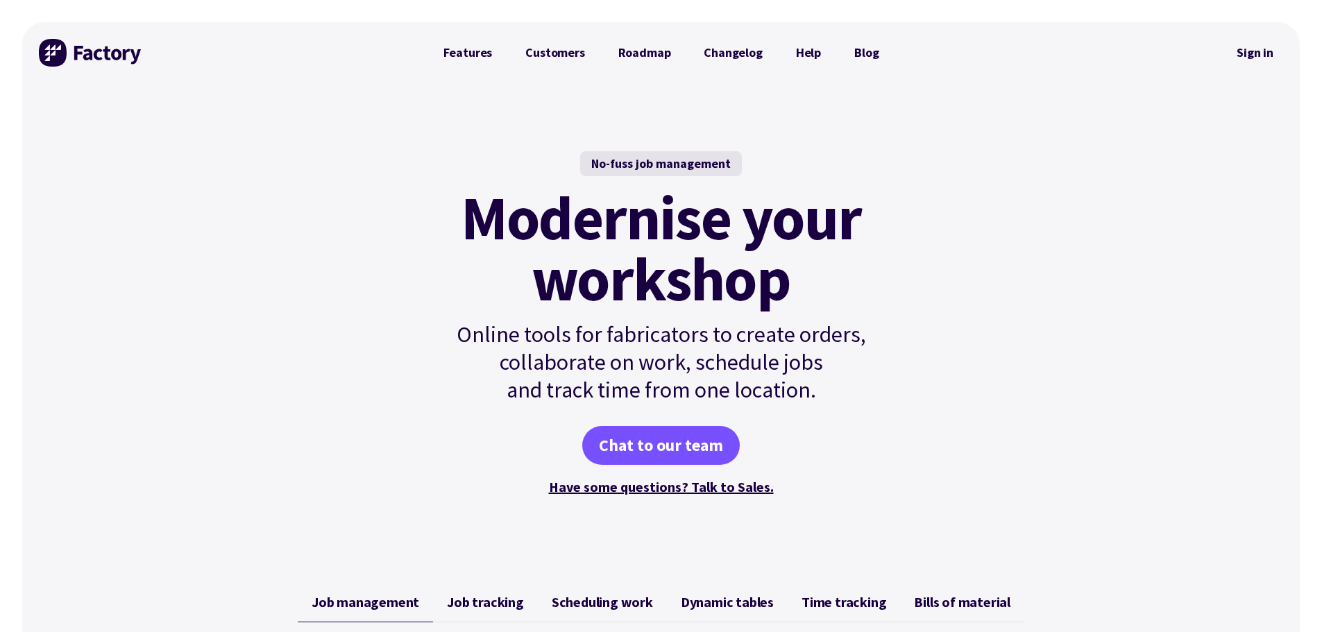
click at [575, 49] on link "Customers" at bounding box center [555, 53] width 92 height 28
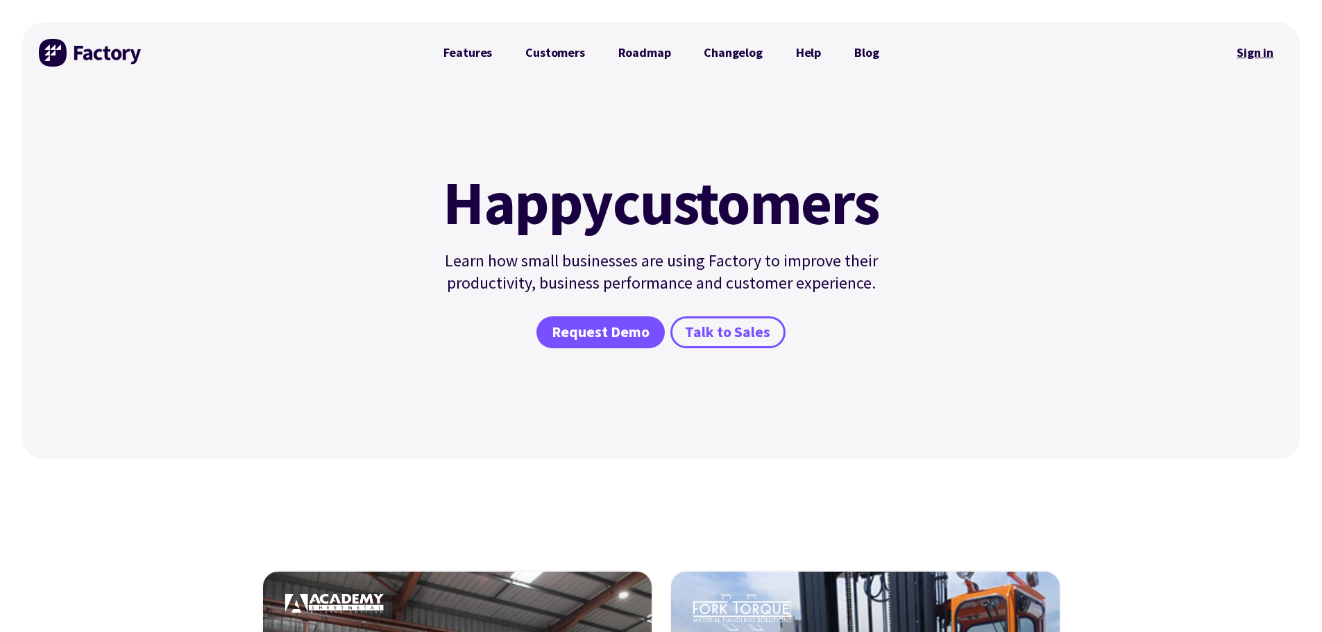
click at [1258, 54] on link "Sign in" at bounding box center [1255, 53] width 56 height 32
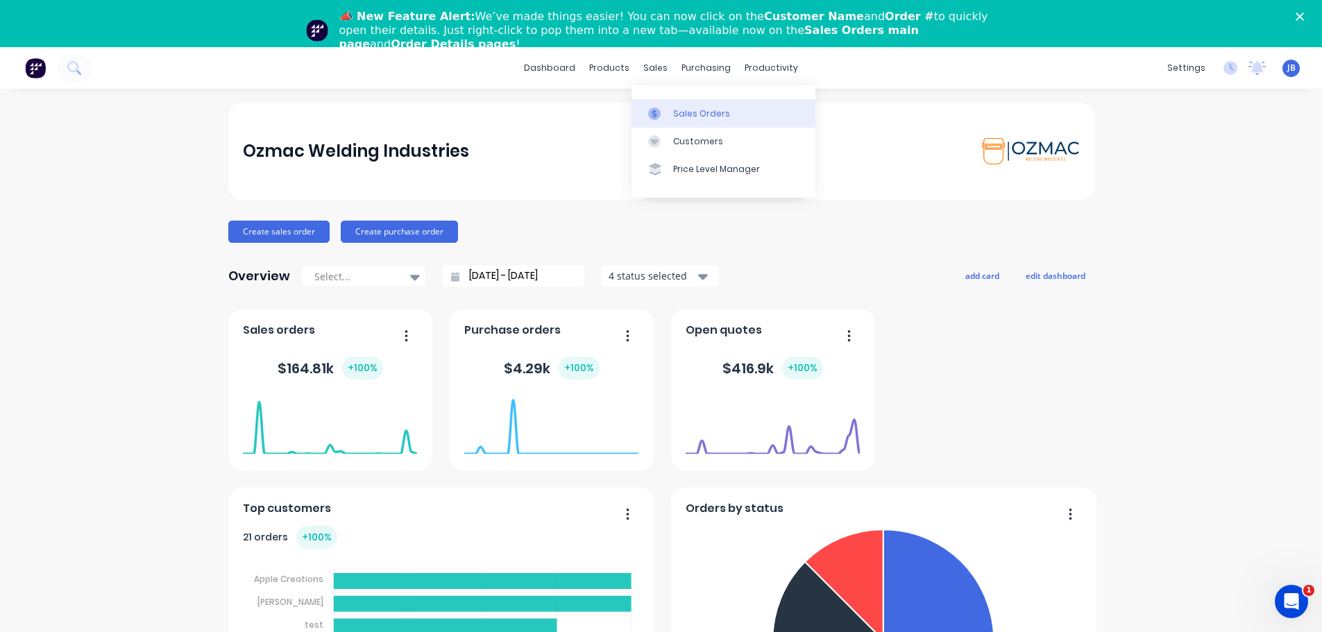
click at [688, 115] on div "Sales Orders" at bounding box center [701, 114] width 57 height 12
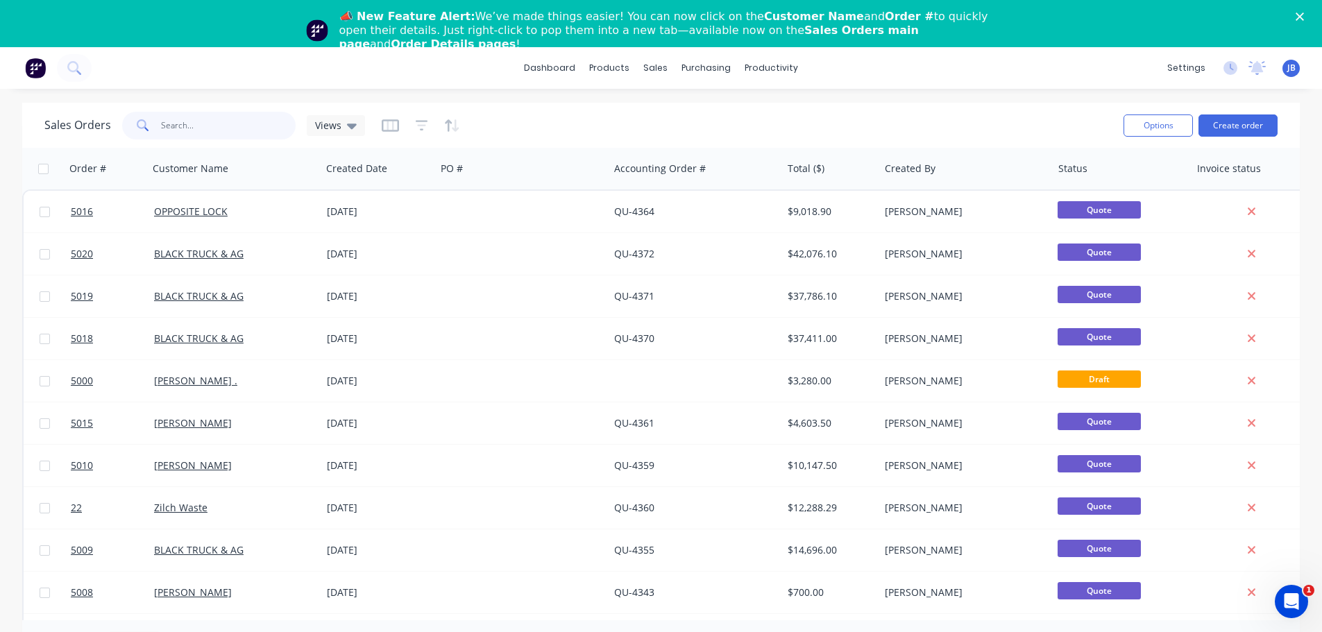
click at [211, 123] on input "text" at bounding box center [228, 126] width 135 height 28
click at [1256, 124] on button "Create order" at bounding box center [1238, 126] width 79 height 22
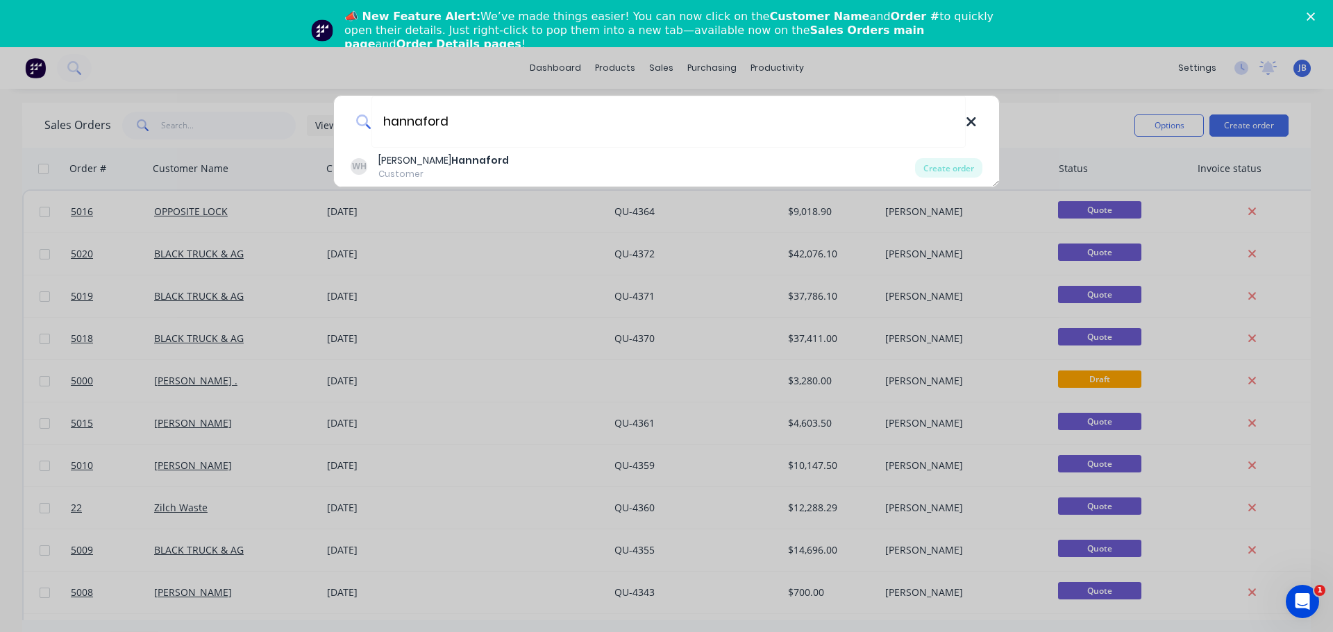
type input "hannaford"
click at [972, 120] on icon at bounding box center [970, 121] width 9 height 9
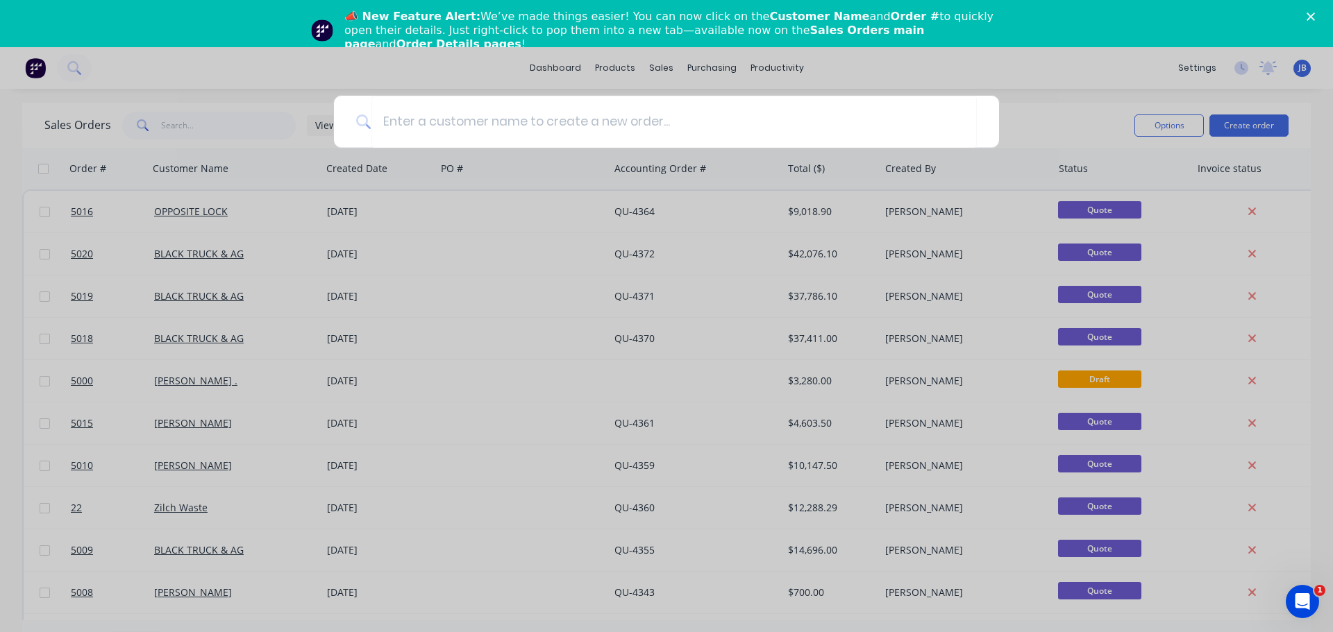
click at [378, 70] on div at bounding box center [666, 316] width 1333 height 632
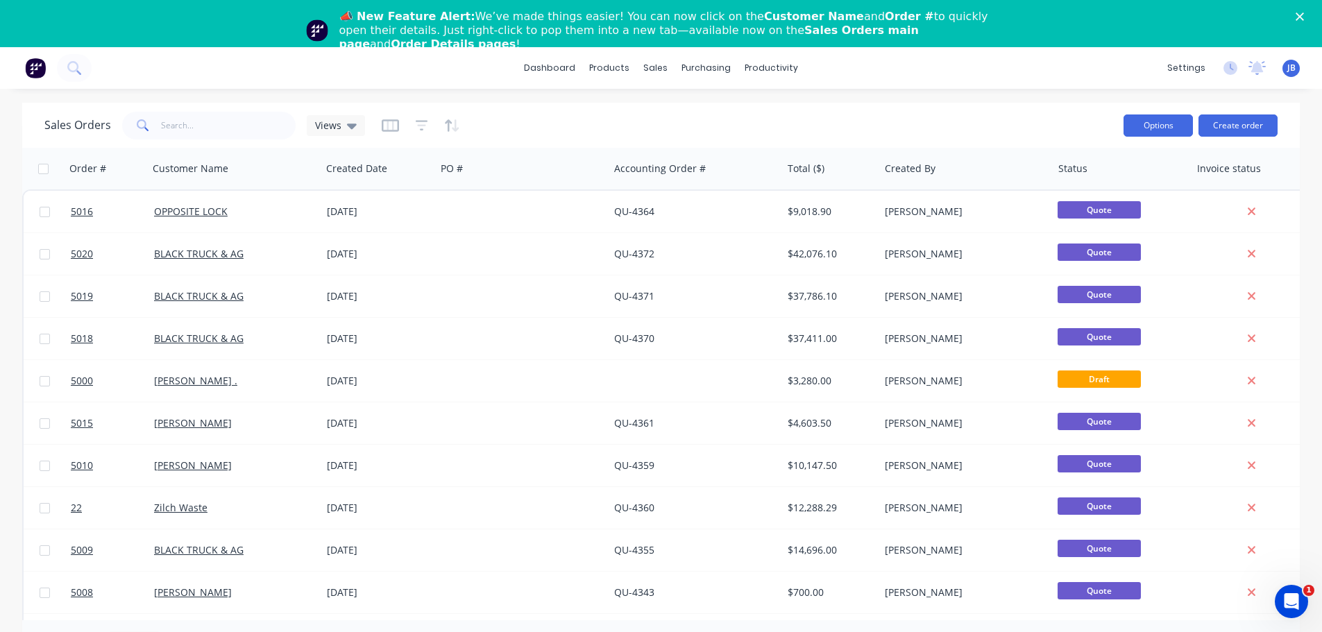
click at [1168, 128] on button "Options" at bounding box center [1158, 126] width 69 height 22
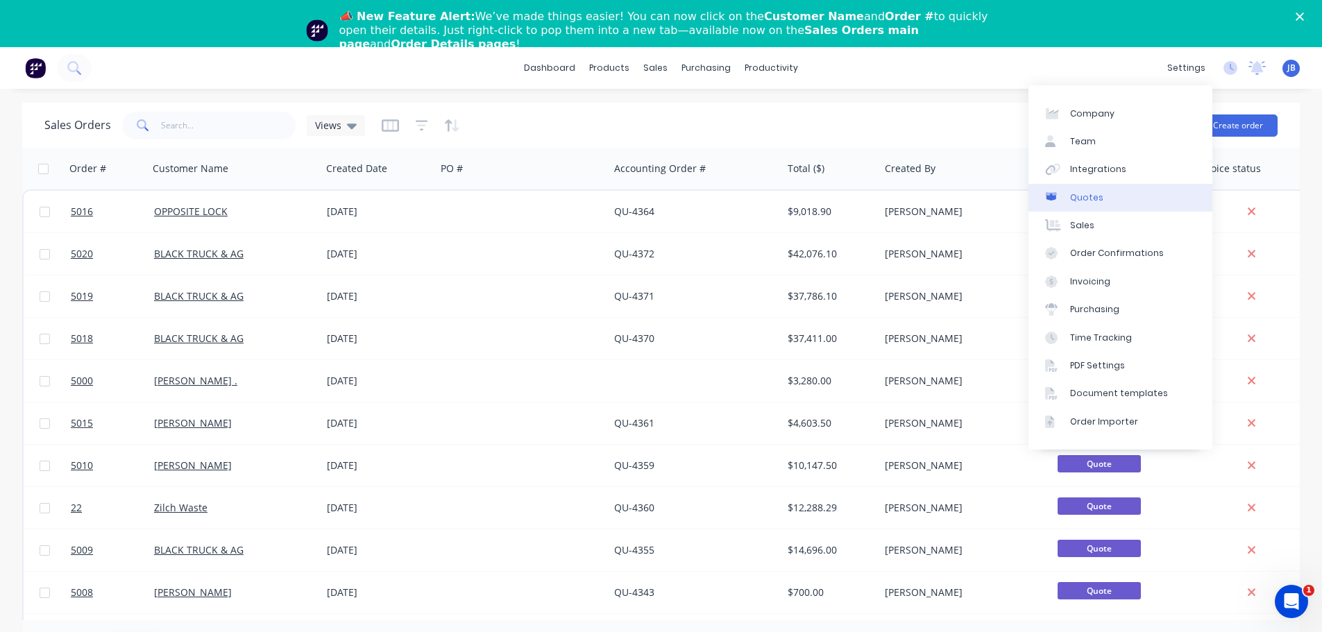
click at [1078, 204] on link "Quotes" at bounding box center [1121, 198] width 184 height 28
